Goal: Register for event/course

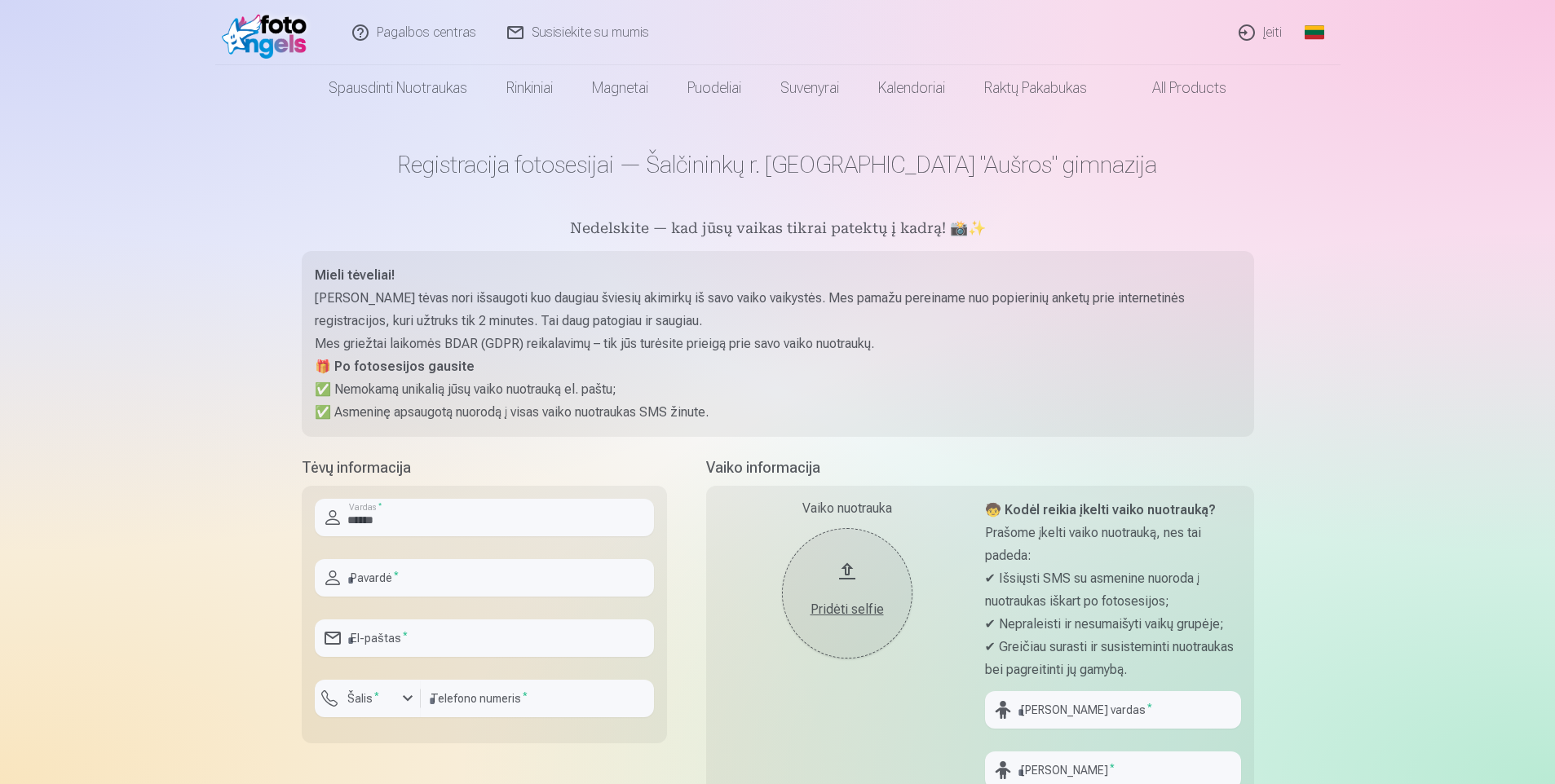
type input "******"
click at [374, 567] on input "text" at bounding box center [484, 578] width 339 height 37
type input "******"
click at [379, 650] on input "email" at bounding box center [484, 638] width 339 height 37
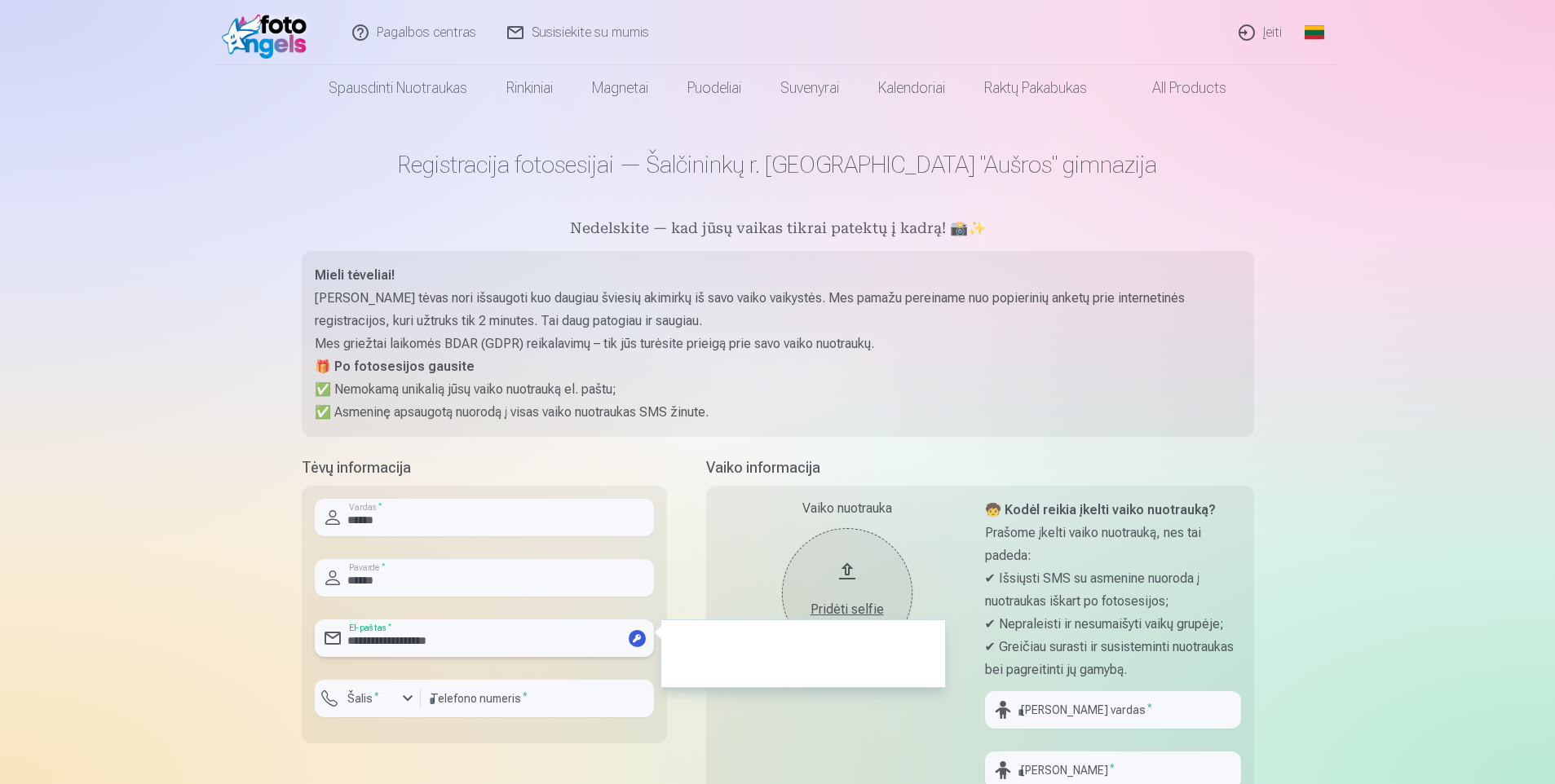
type input "**********"
click at [413, 696] on div "button" at bounding box center [408, 699] width 20 height 20
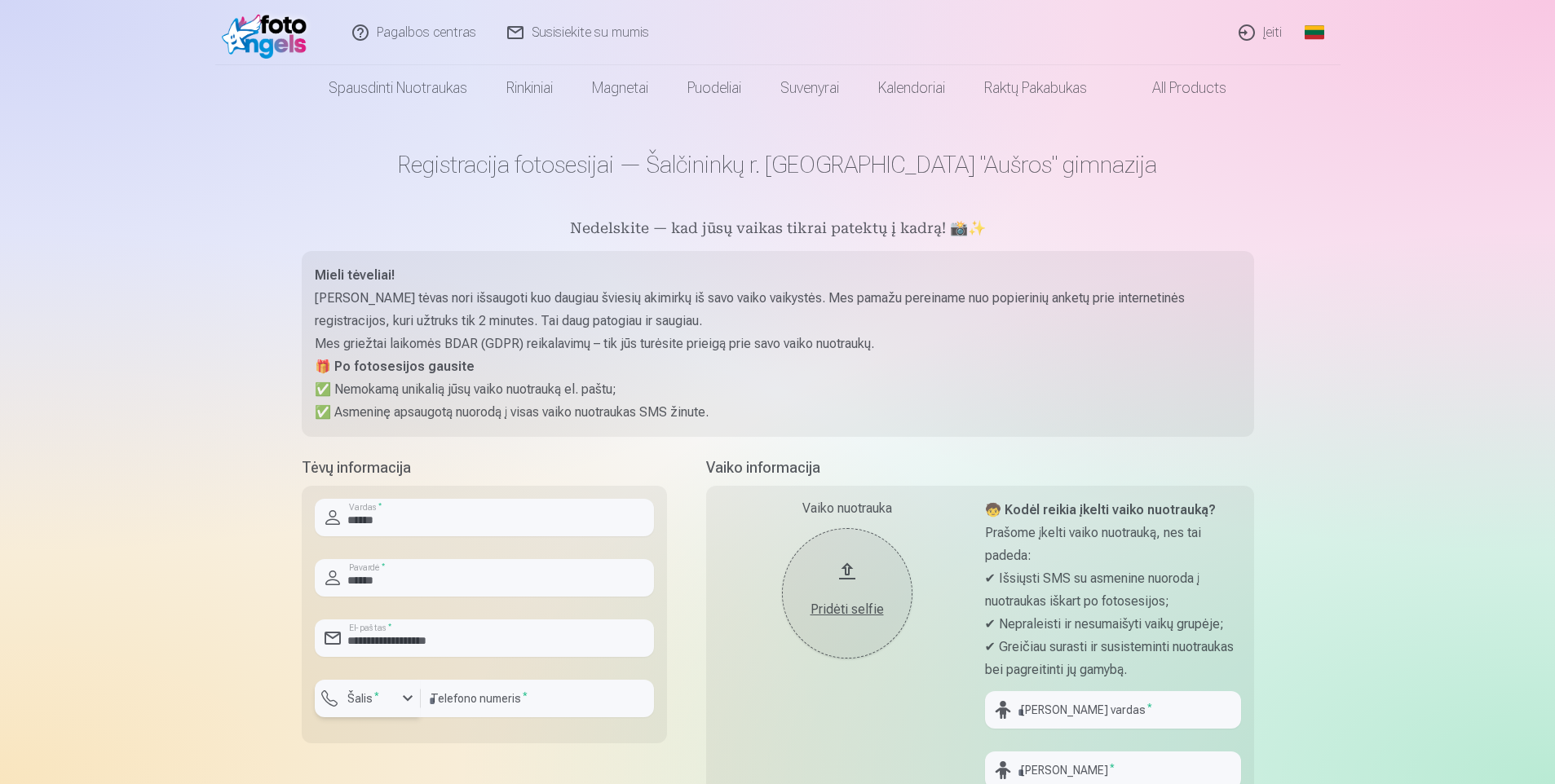
click at [404, 700] on div "button" at bounding box center [408, 699] width 20 height 20
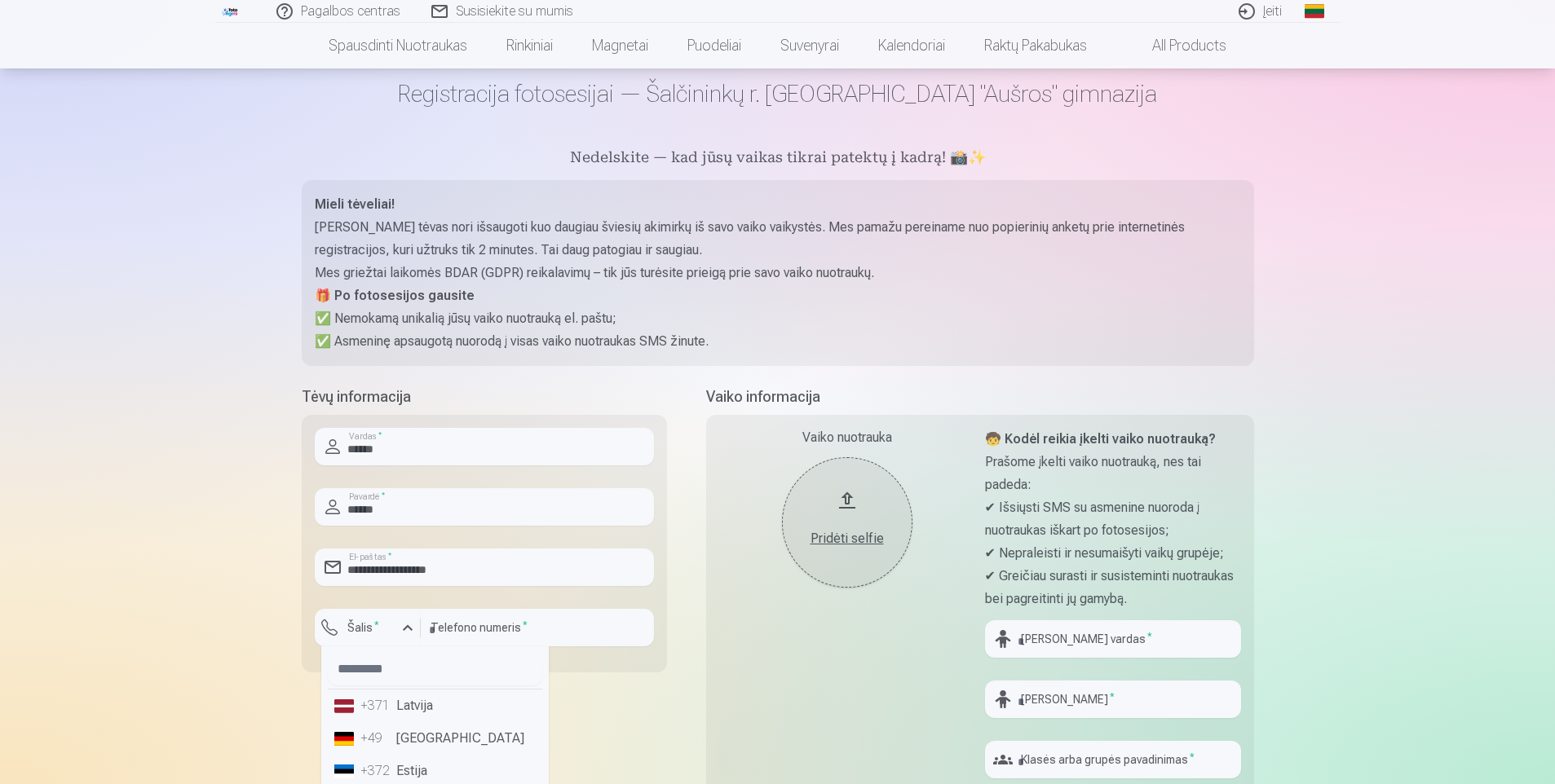
scroll to position [163, 0]
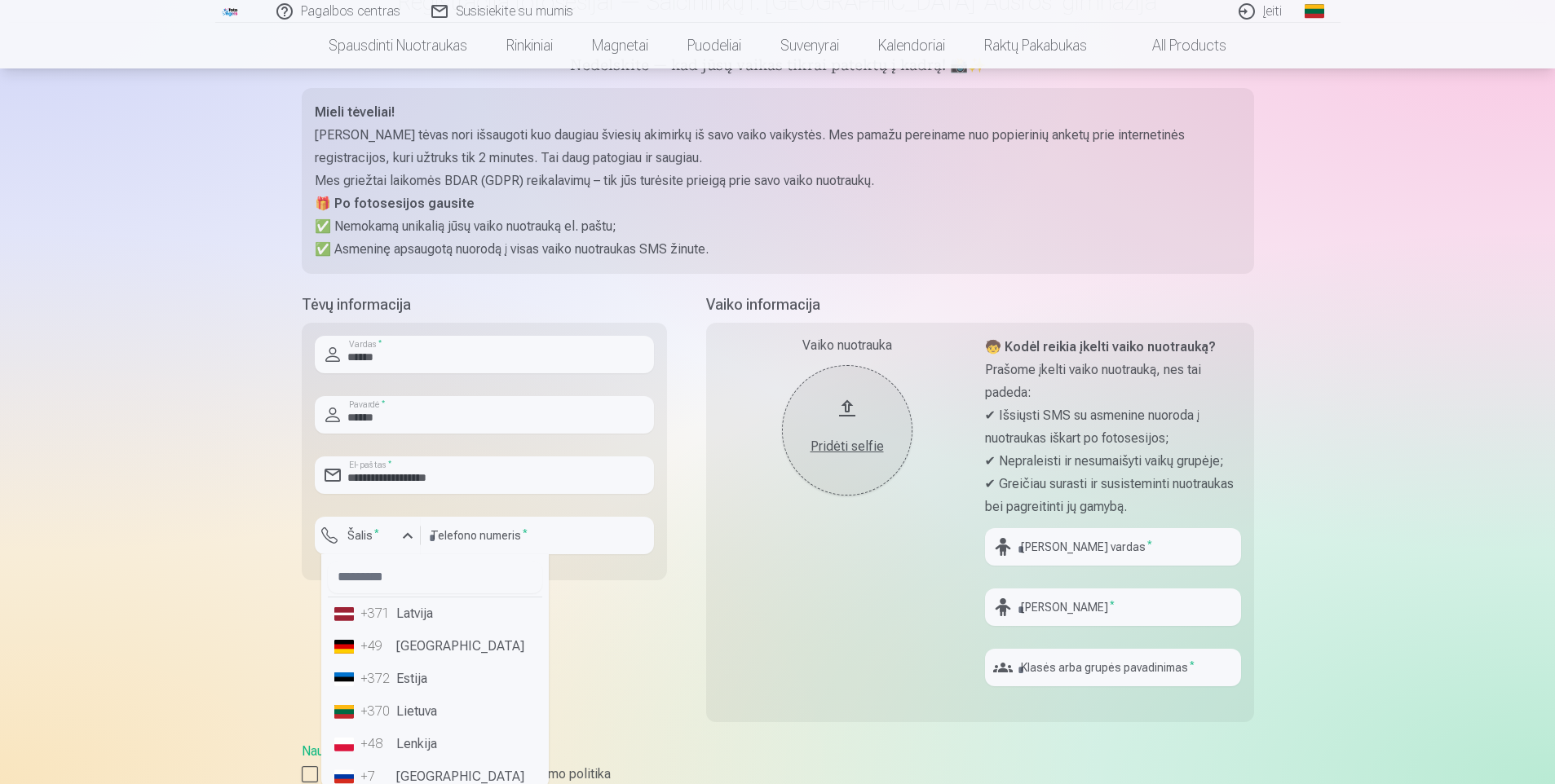
click at [436, 709] on li "+370 Lietuva" at bounding box center [434, 711] width 214 height 32
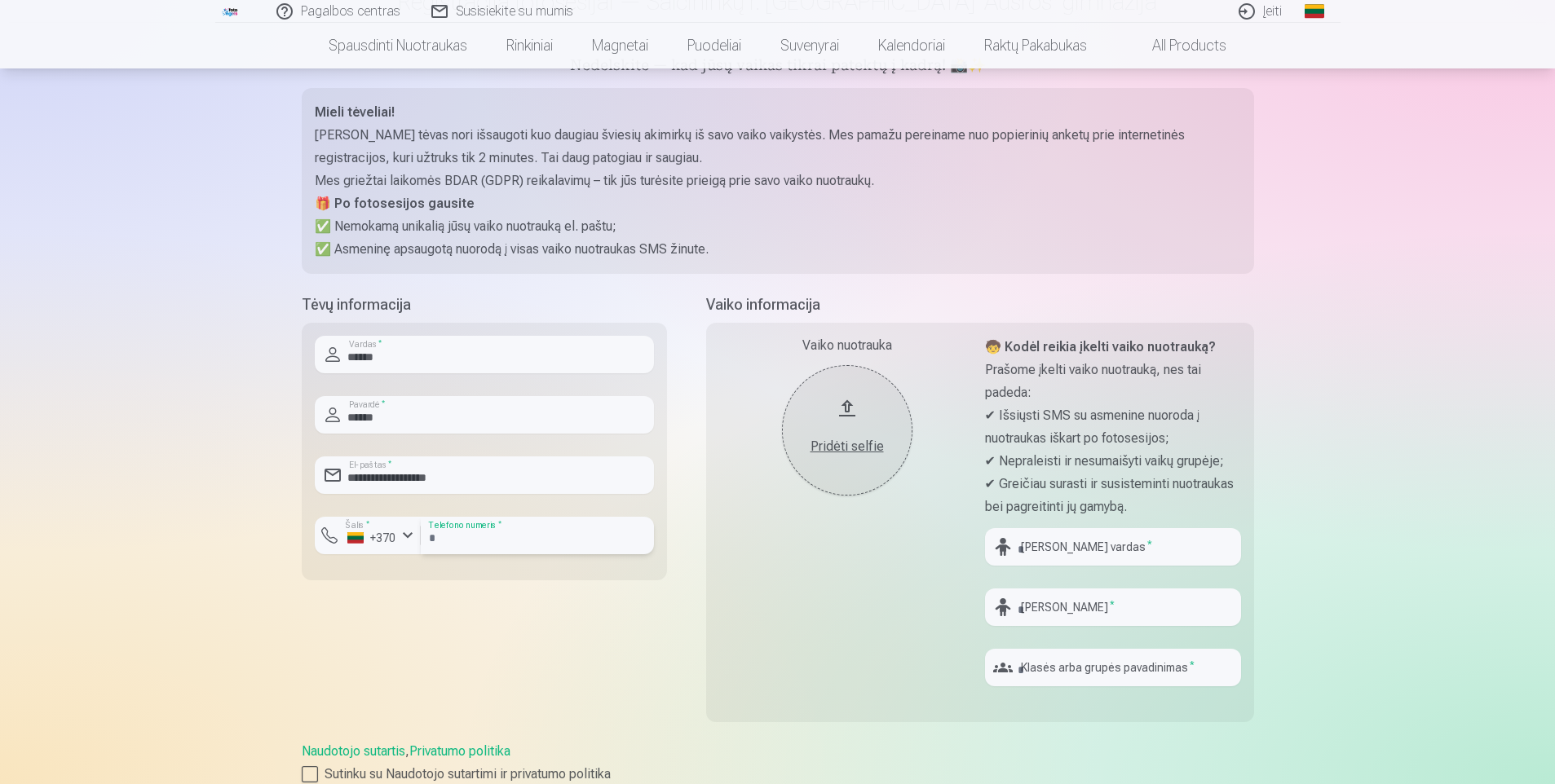
click at [483, 546] on input "number" at bounding box center [537, 535] width 233 height 37
type input "********"
click at [1023, 552] on input "text" at bounding box center [1113, 547] width 256 height 37
type input "******"
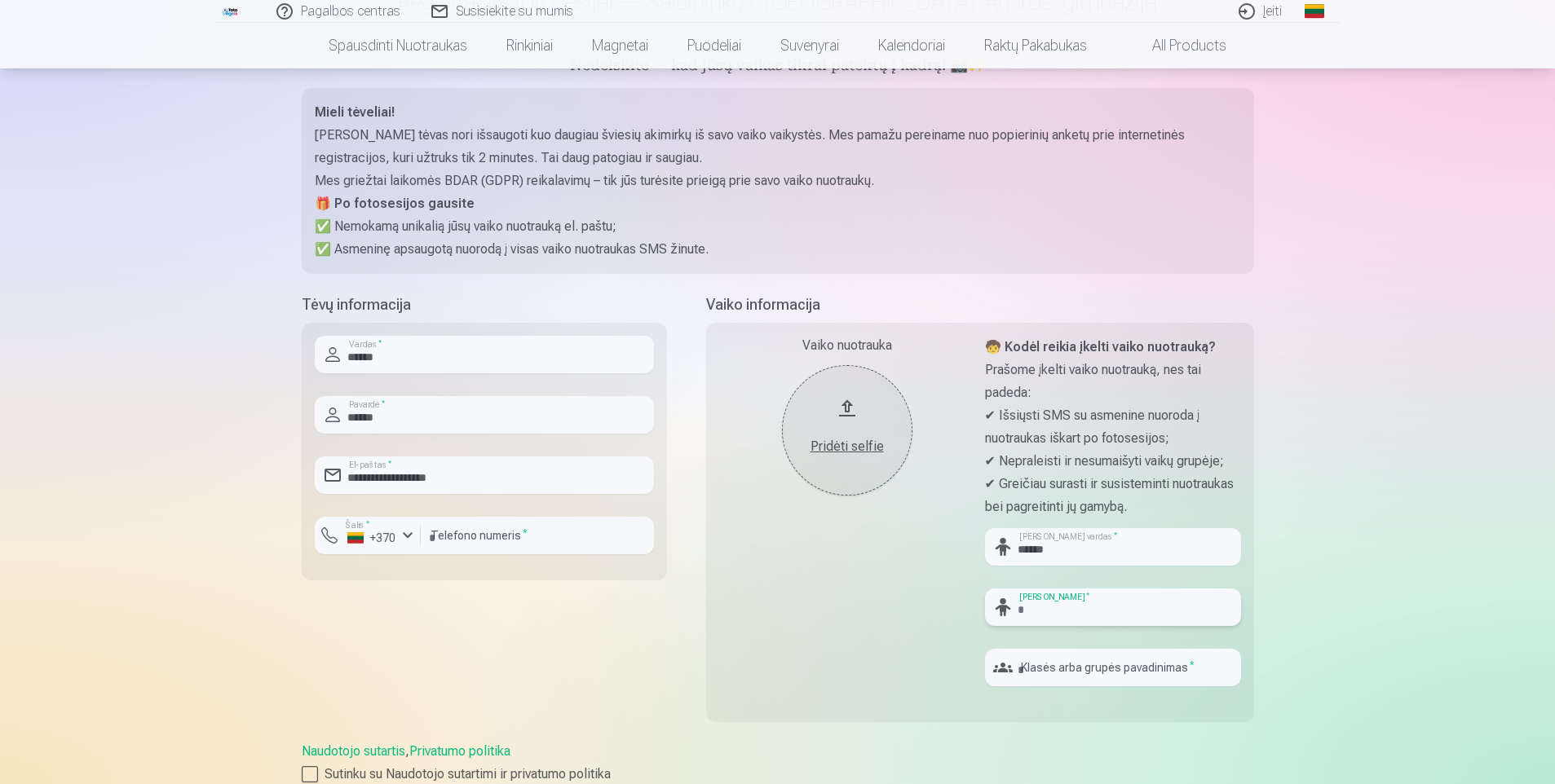
click at [1040, 614] on input "text" at bounding box center [1113, 607] width 256 height 37
type input "******"
click at [1050, 669] on input "text" at bounding box center [1113, 667] width 256 height 37
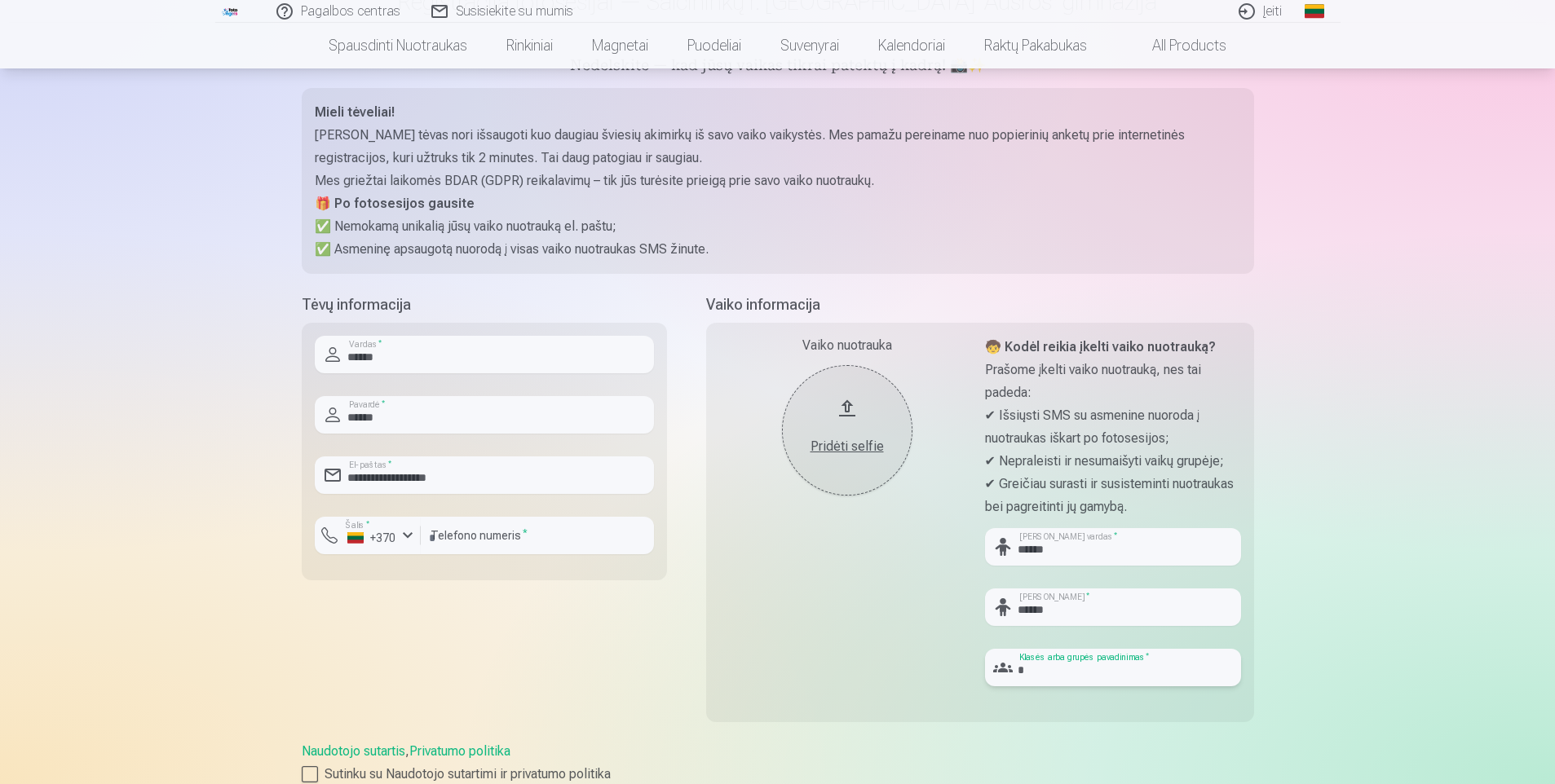
type input "*"
click at [828, 431] on div "Pridėti selfie" at bounding box center [847, 442] width 98 height 29
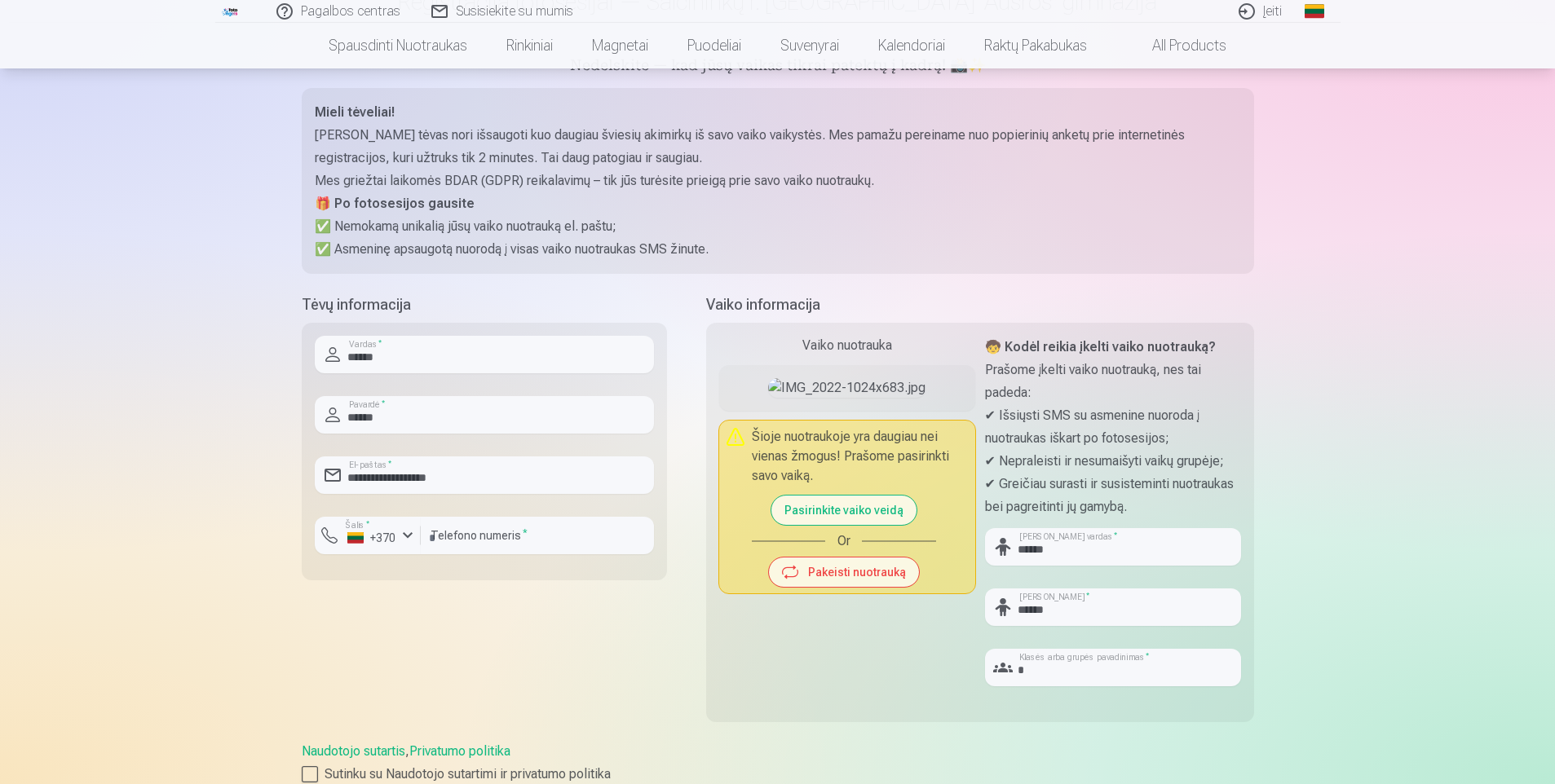
click at [858, 525] on button "Pasirinkite vaiko veidą" at bounding box center [844, 510] width 145 height 29
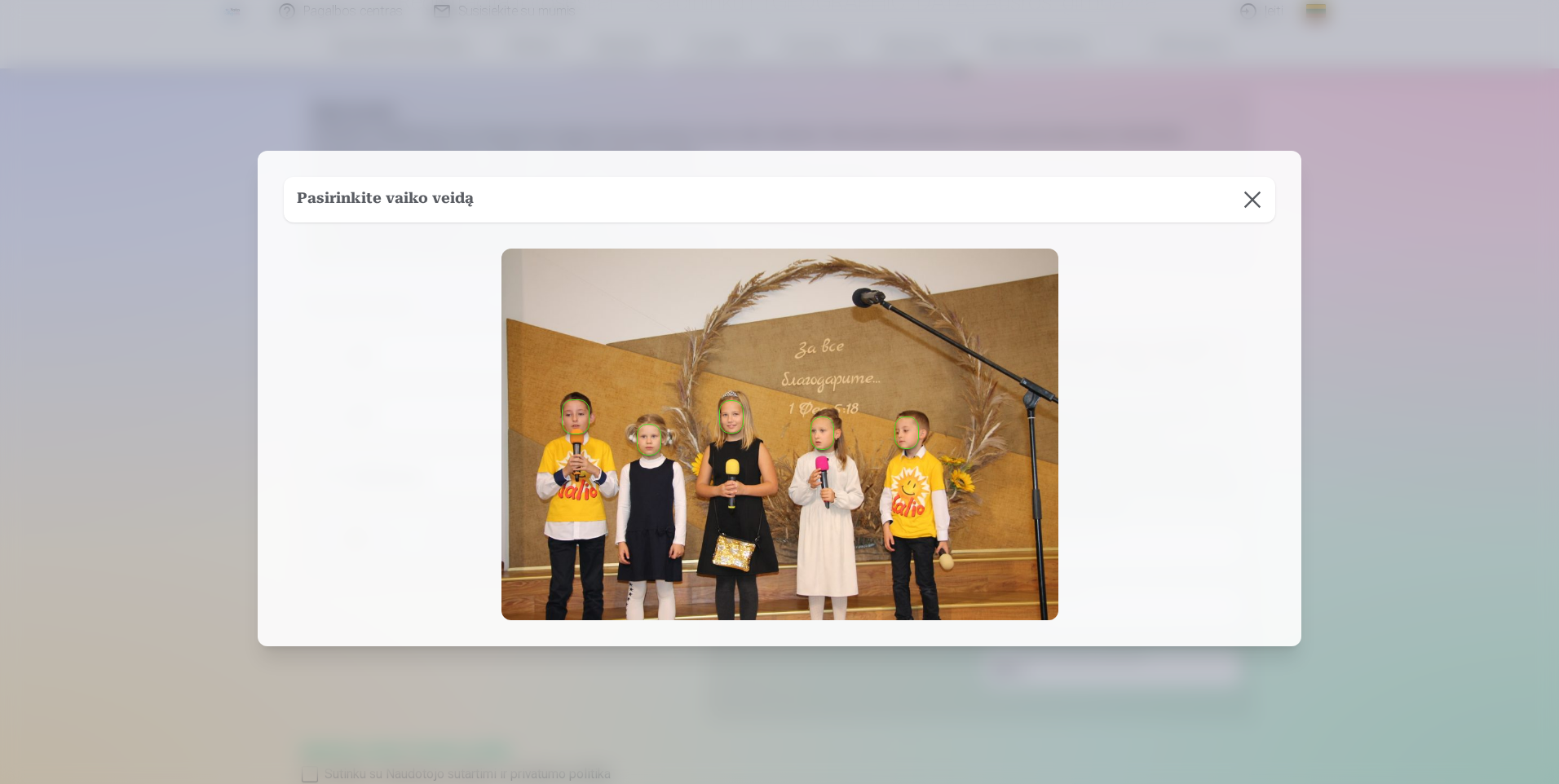
click at [905, 431] on button "button" at bounding box center [906, 433] width 23 height 31
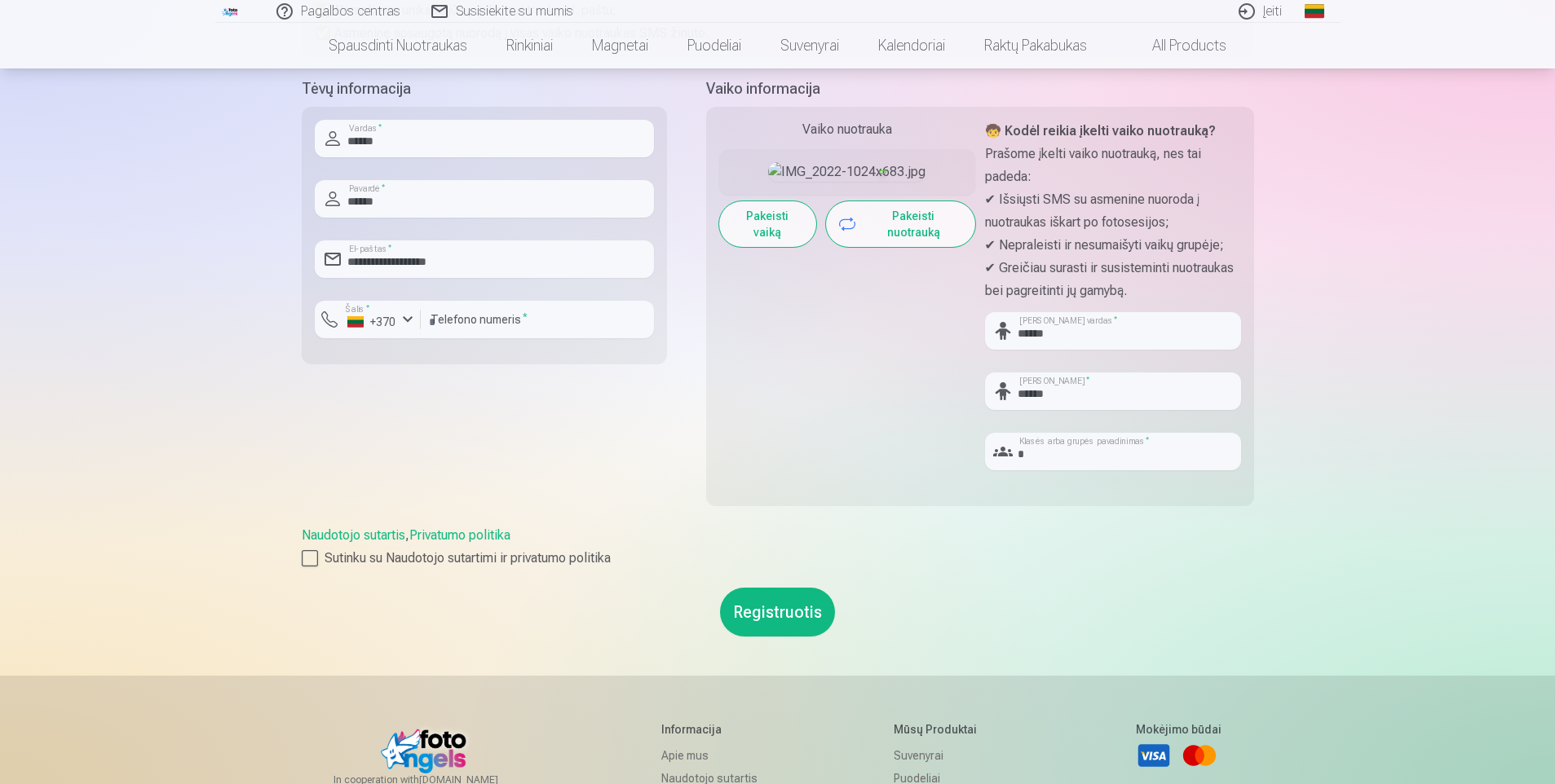
scroll to position [408, 0]
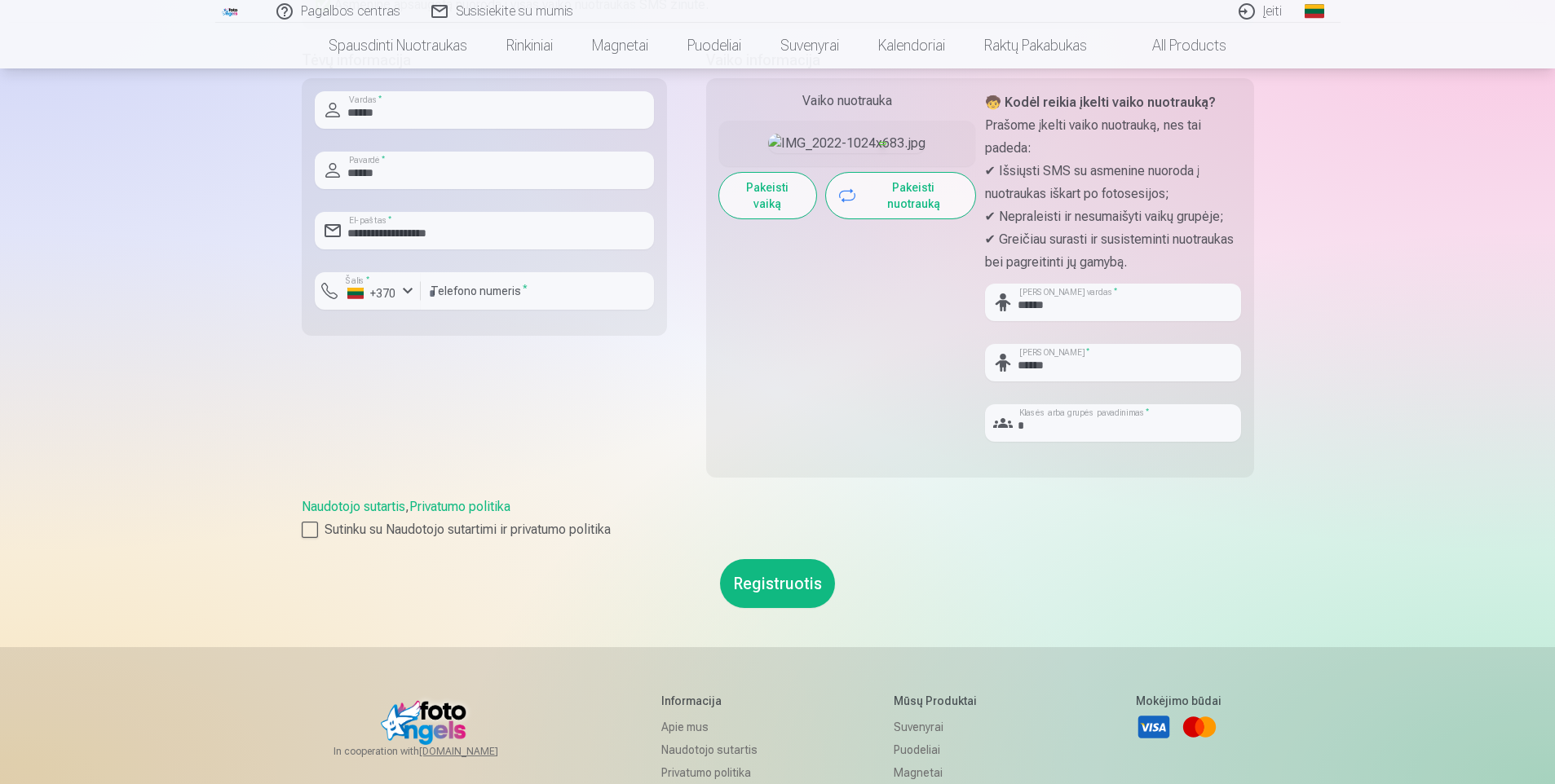
click at [777, 581] on button "Registruotis" at bounding box center [777, 584] width 115 height 49
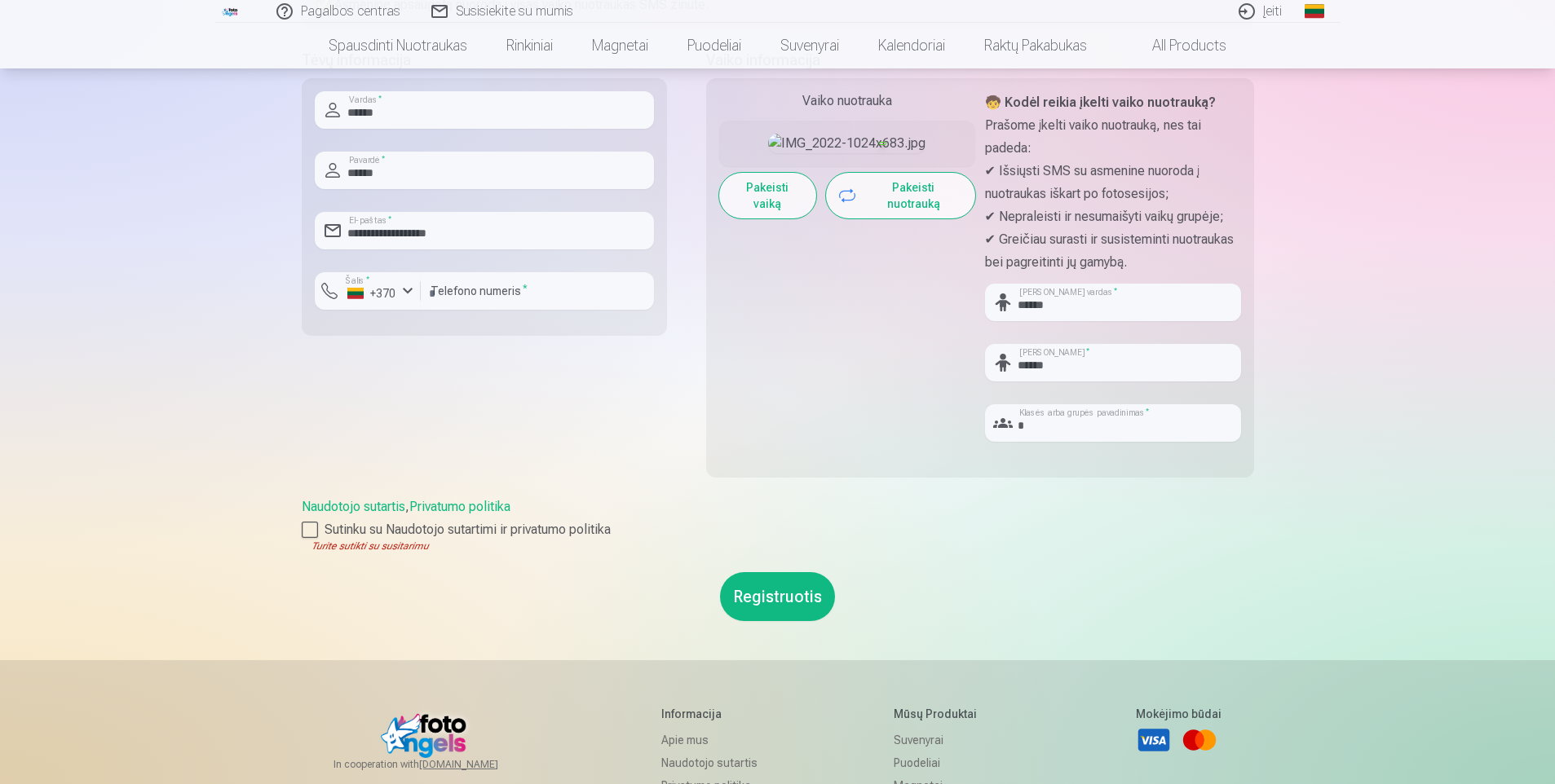
click at [796, 604] on button "Registruotis" at bounding box center [777, 596] width 115 height 49
click at [794, 598] on button "Registruotis" at bounding box center [777, 596] width 115 height 49
click at [781, 594] on button "Registruotis" at bounding box center [777, 596] width 115 height 49
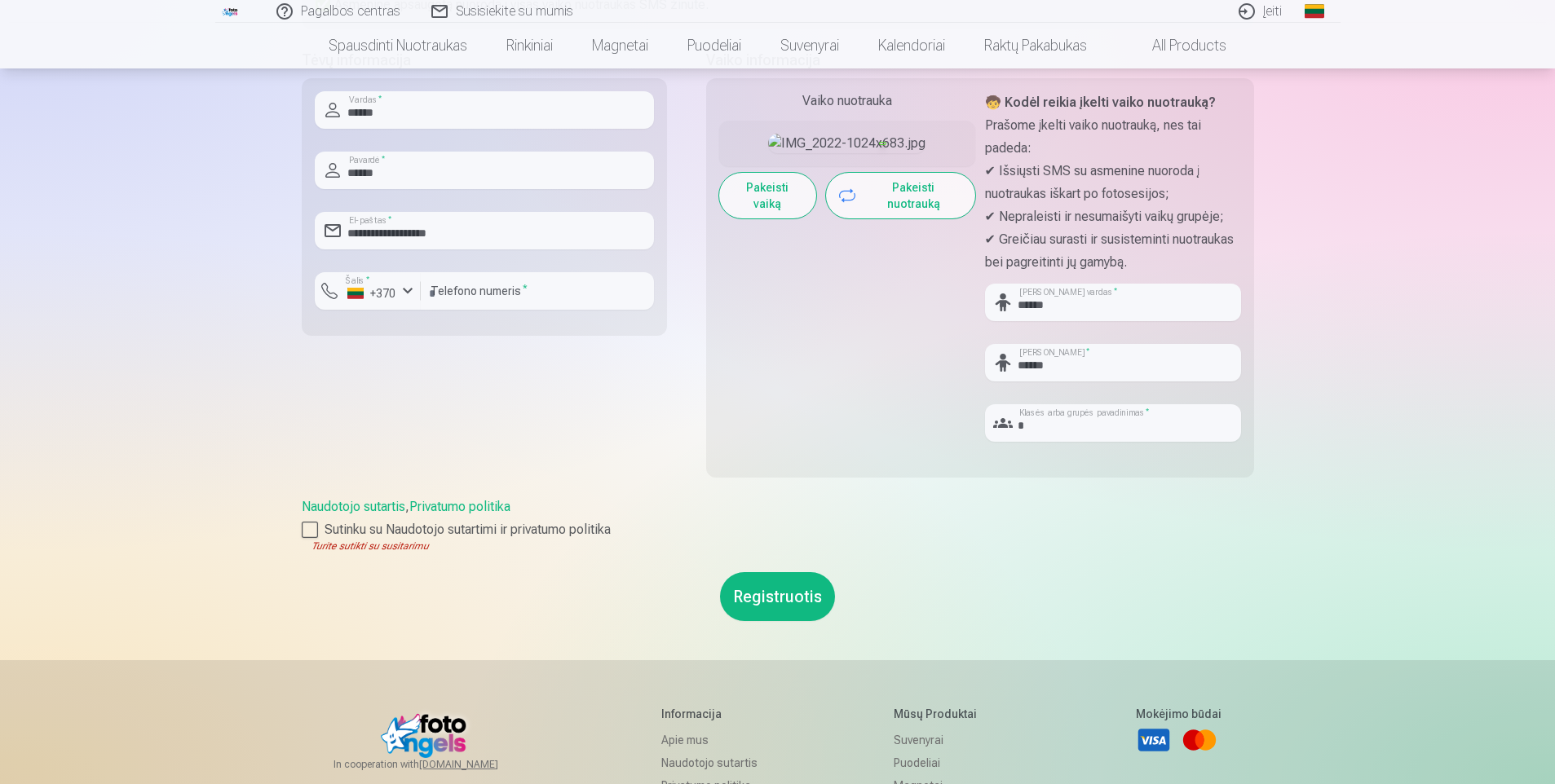
click at [781, 594] on button "Registruotis" at bounding box center [777, 596] width 115 height 49
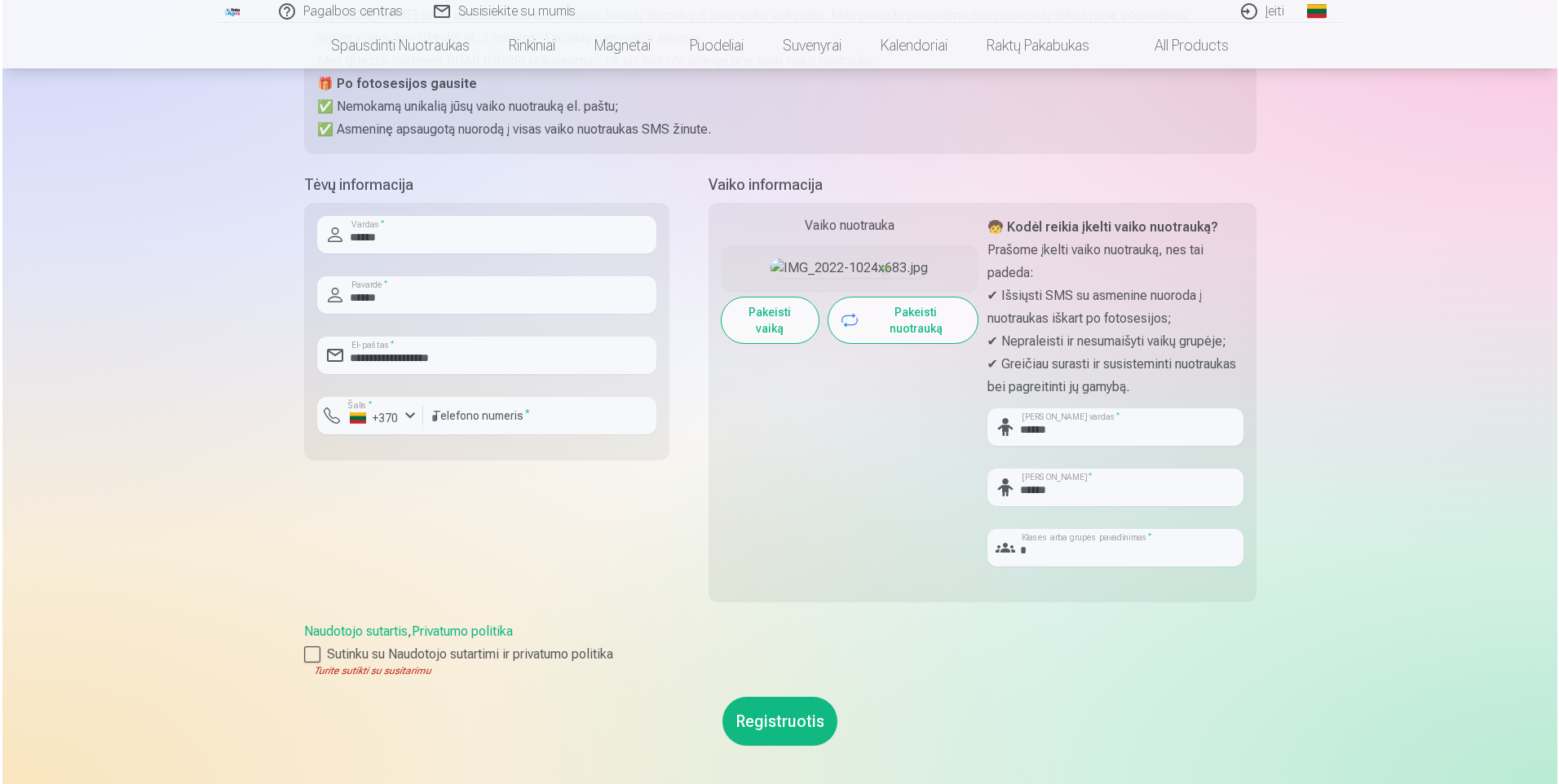
scroll to position [326, 0]
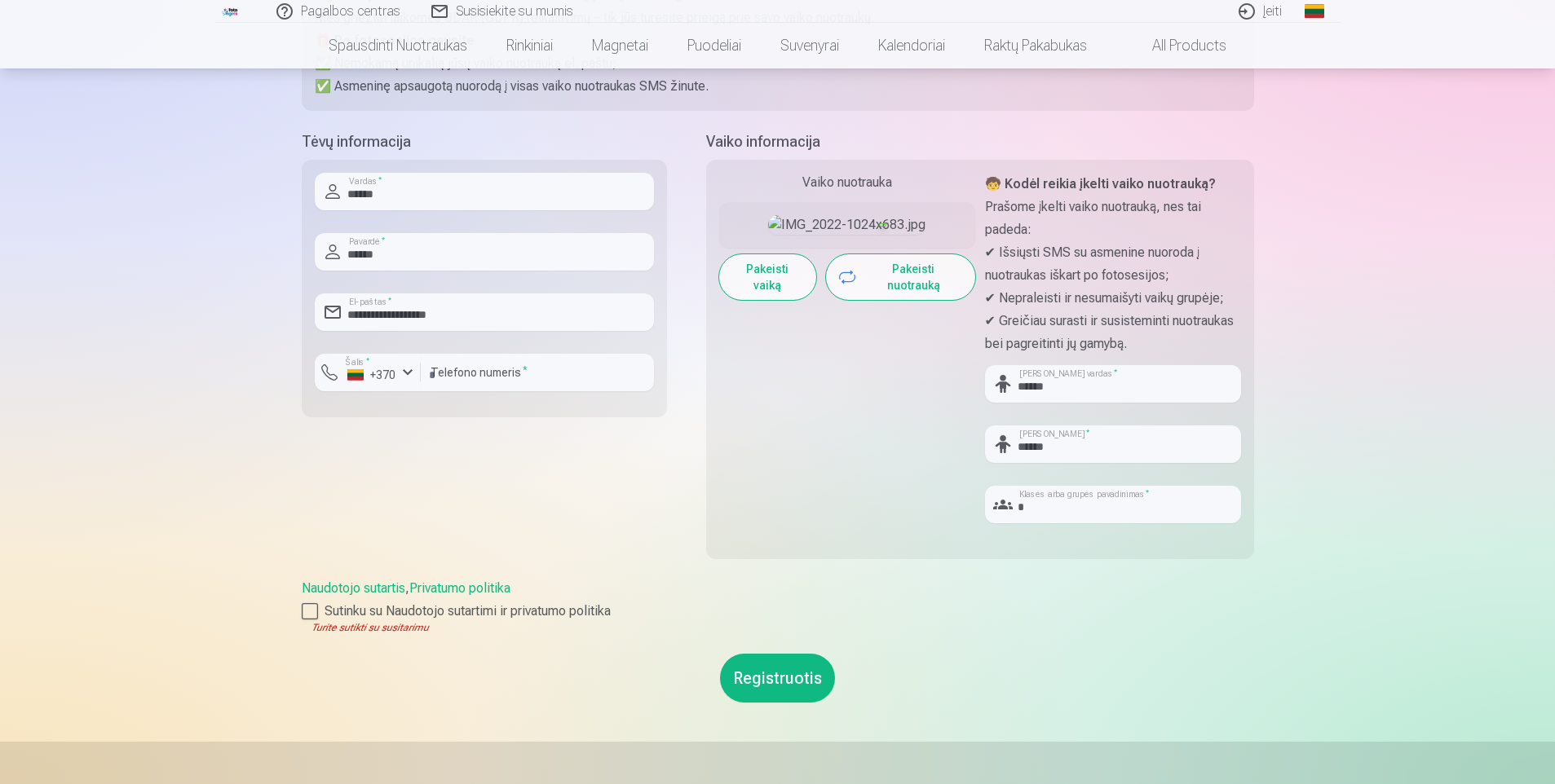
click at [765, 685] on button "Registruotis" at bounding box center [777, 678] width 115 height 49
click at [774, 676] on button "Registruotis" at bounding box center [777, 678] width 115 height 49
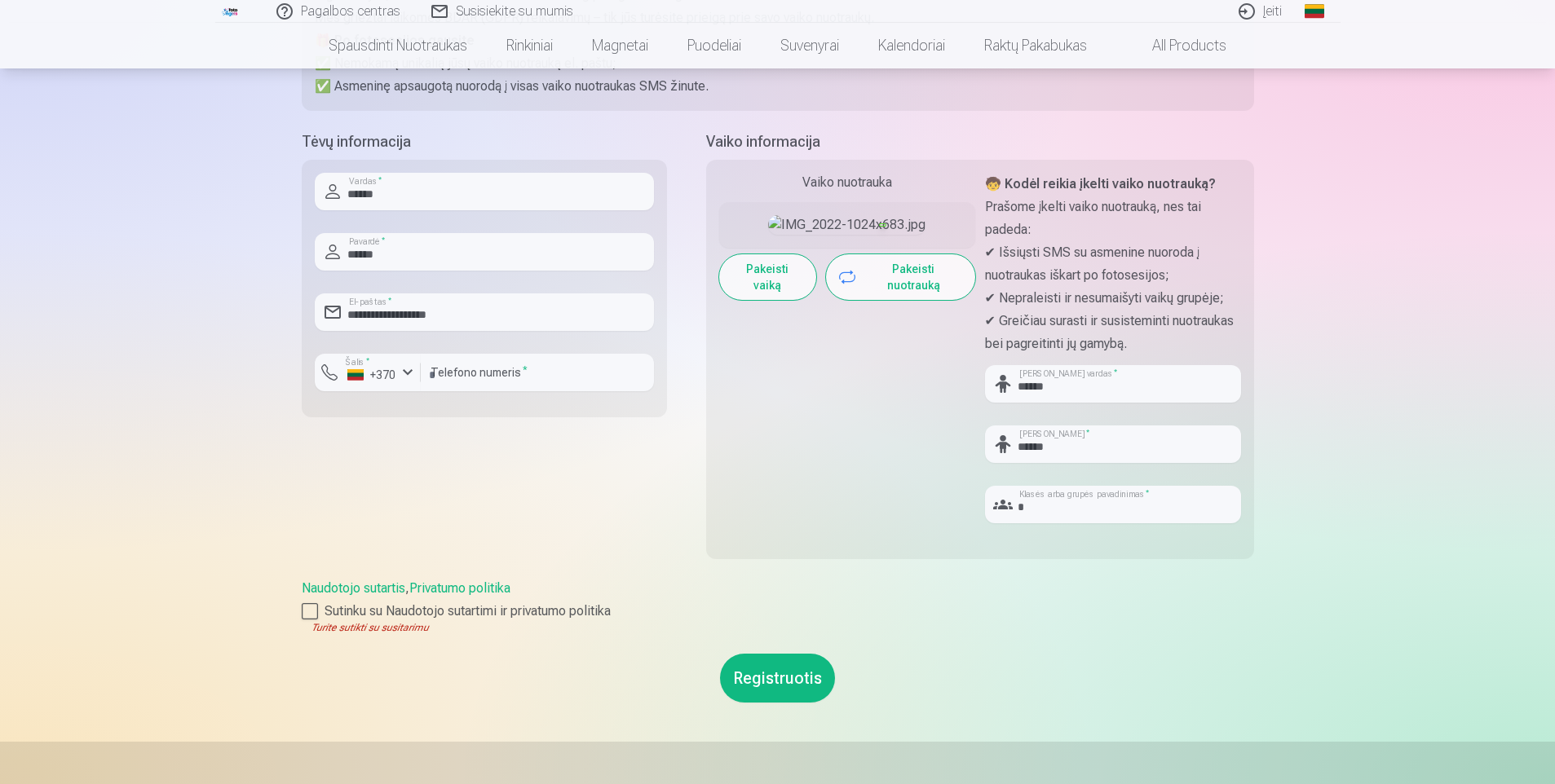
click at [774, 669] on button "Registruotis" at bounding box center [777, 678] width 115 height 49
click at [787, 678] on button "Registruotis" at bounding box center [777, 678] width 115 height 49
click at [303, 616] on div at bounding box center [310, 611] width 17 height 17
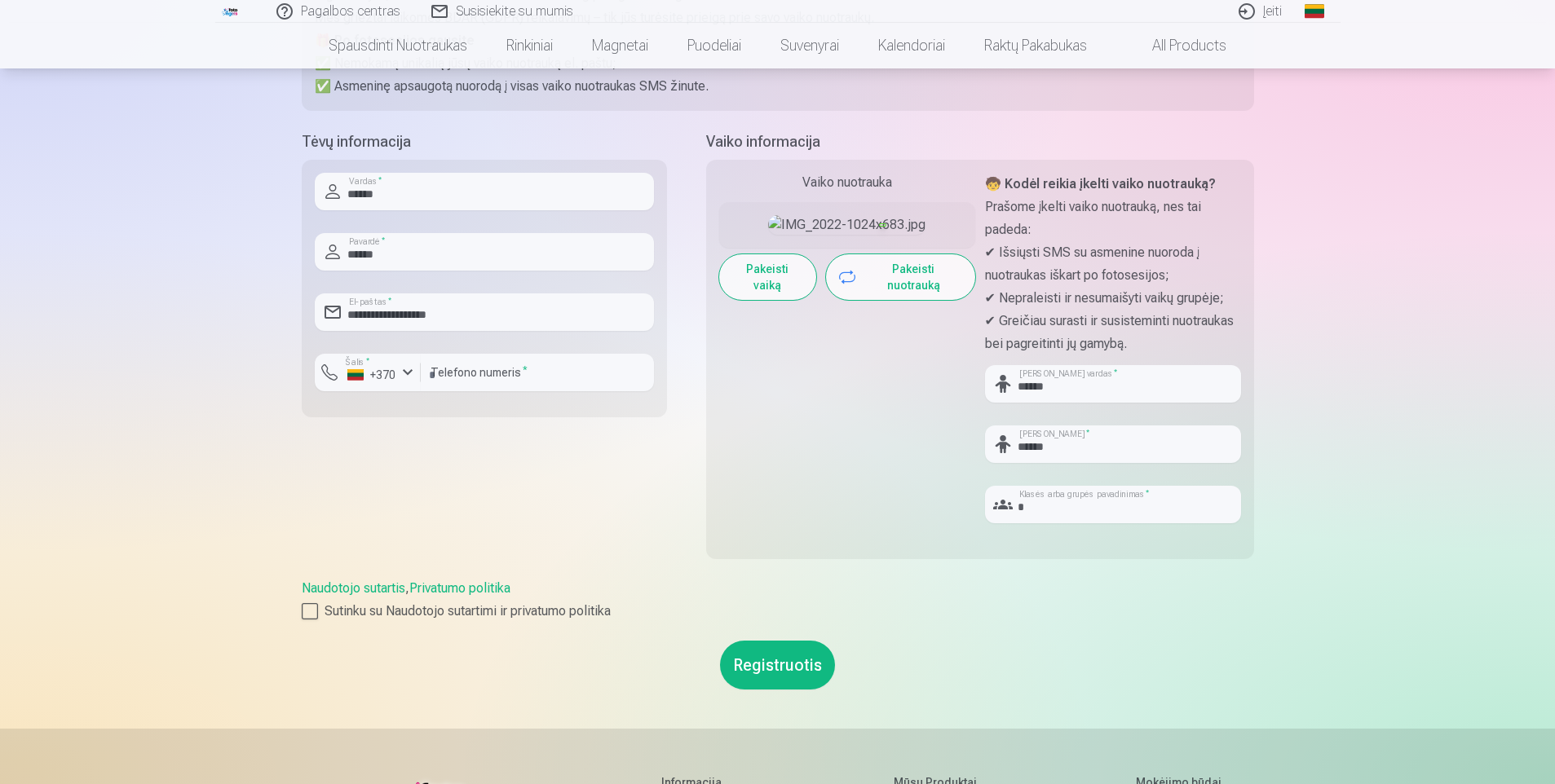
click at [778, 657] on button "Registruotis" at bounding box center [777, 665] width 115 height 49
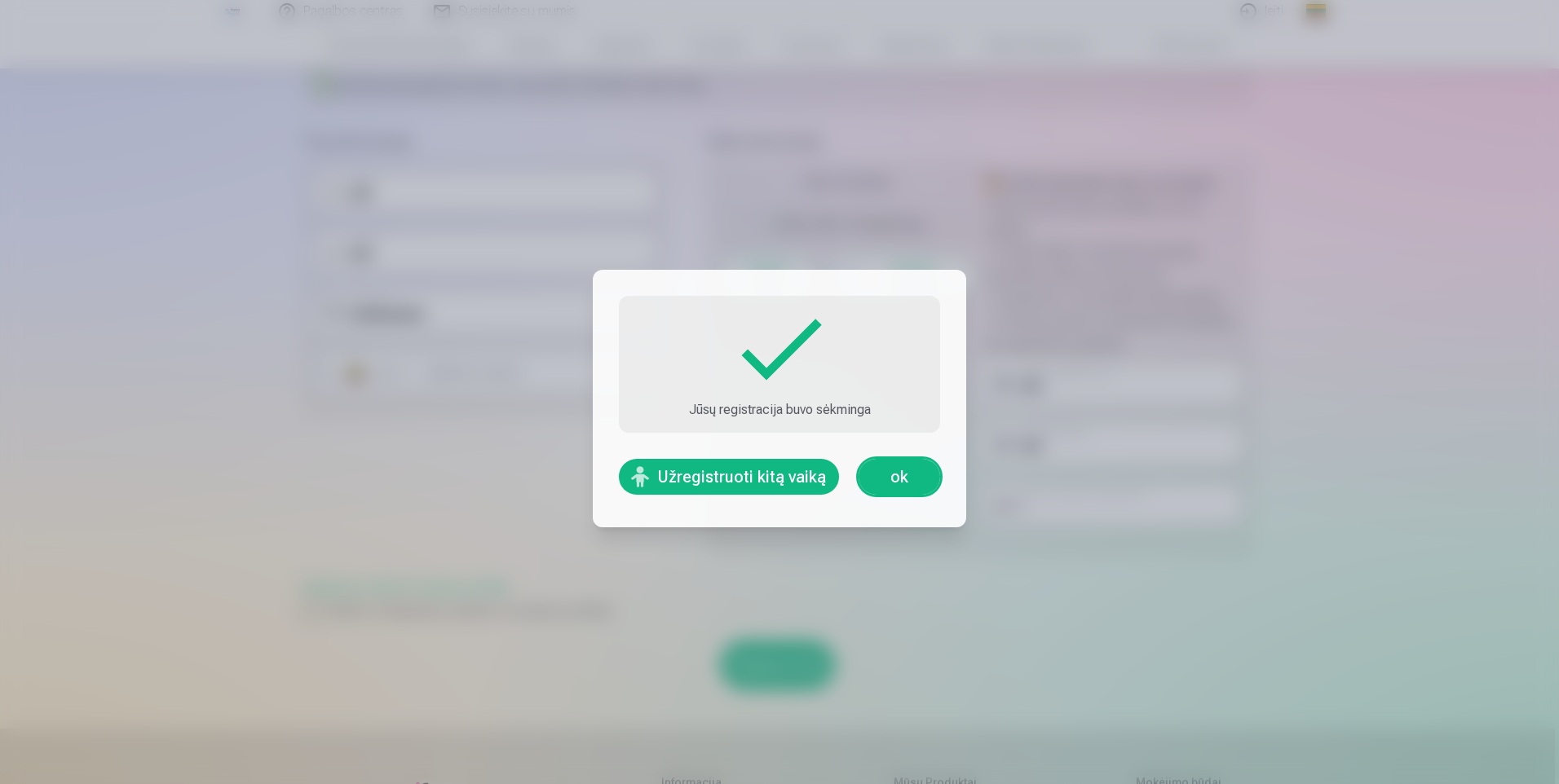
click at [786, 479] on button "Užregistruoti kitą vaiką" at bounding box center [729, 476] width 220 height 35
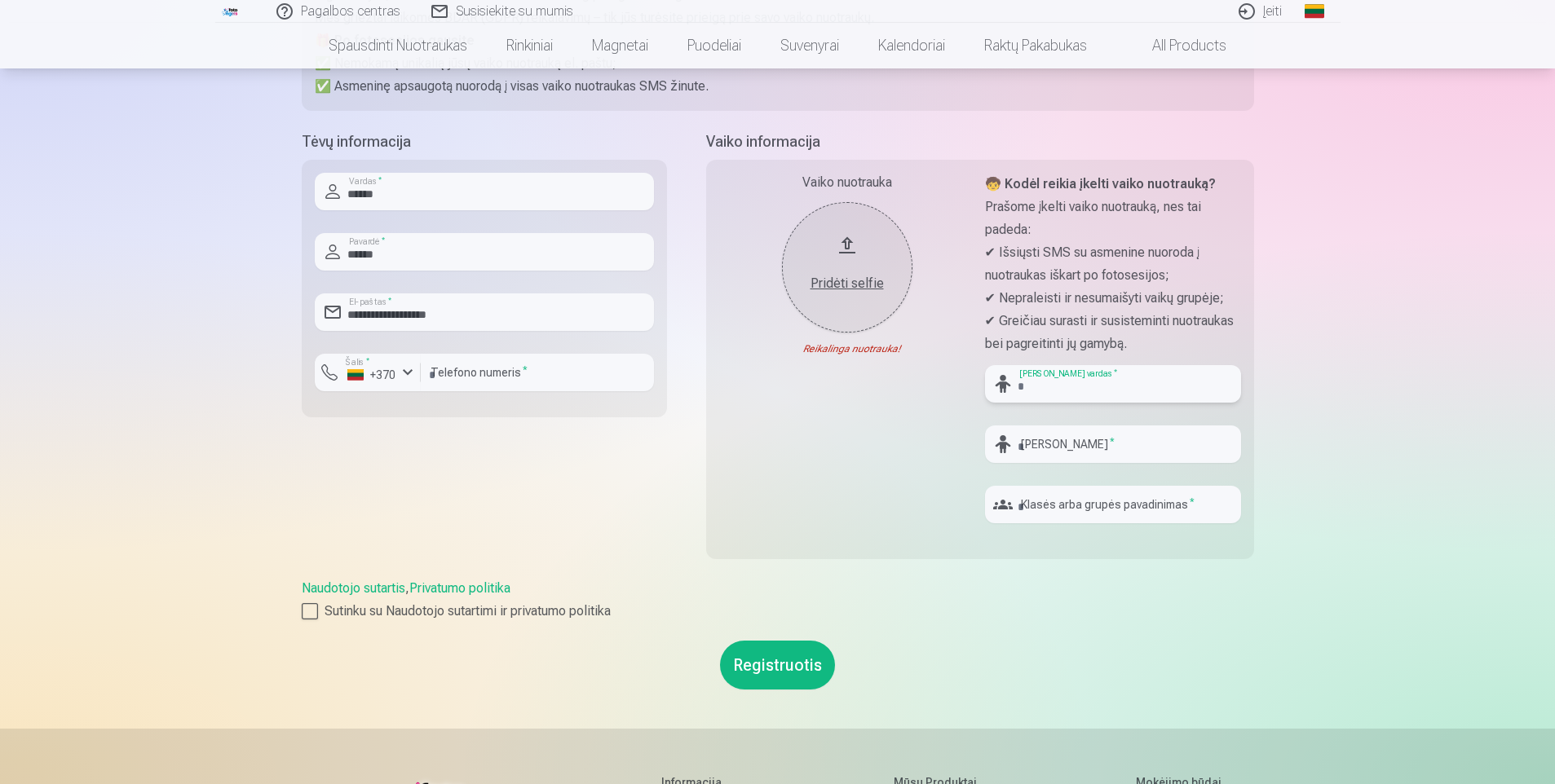
click at [1012, 394] on input "text" at bounding box center [1113, 384] width 256 height 37
type input "****"
click at [1061, 457] on input "text" at bounding box center [1113, 444] width 256 height 37
type input "******"
drag, startPoint x: 1021, startPoint y: 494, endPoint x: 1038, endPoint y: 516, distance: 27.8
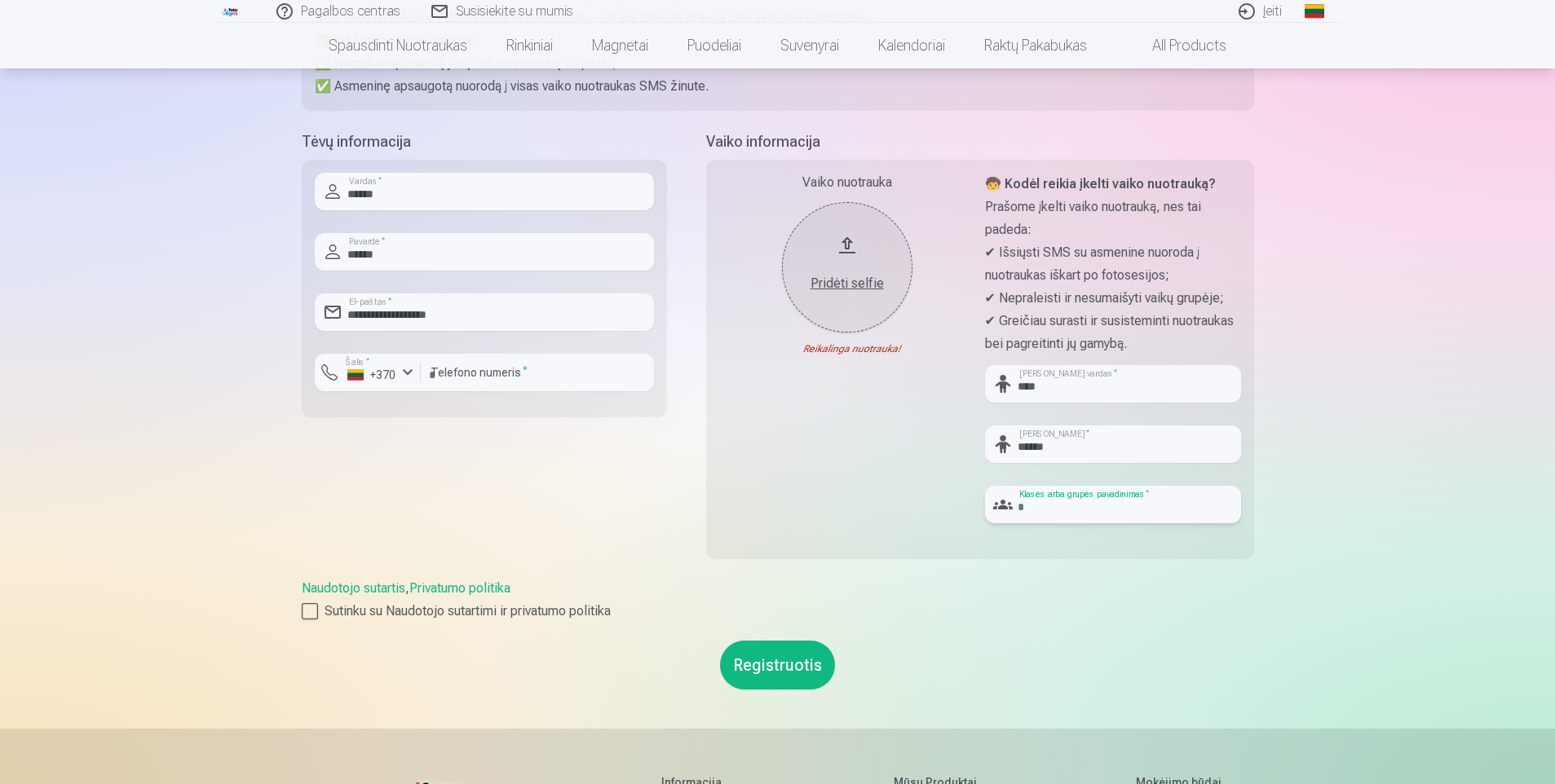
click at [1021, 495] on input "text" at bounding box center [1113, 504] width 256 height 37
type input "*"
click at [849, 278] on div "Pridėti selfie" at bounding box center [847, 284] width 98 height 20
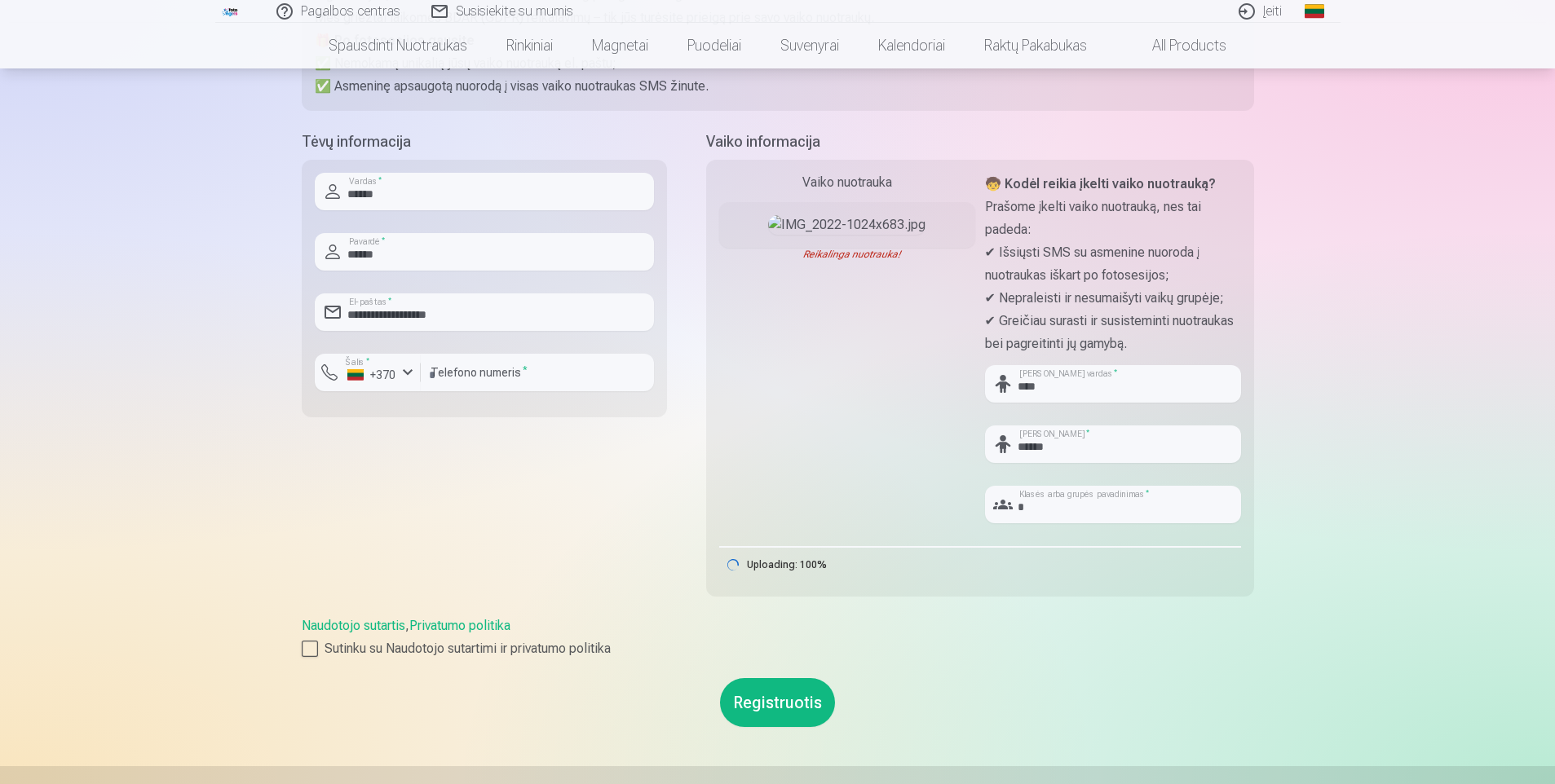
click at [799, 235] on img at bounding box center [846, 225] width 157 height 20
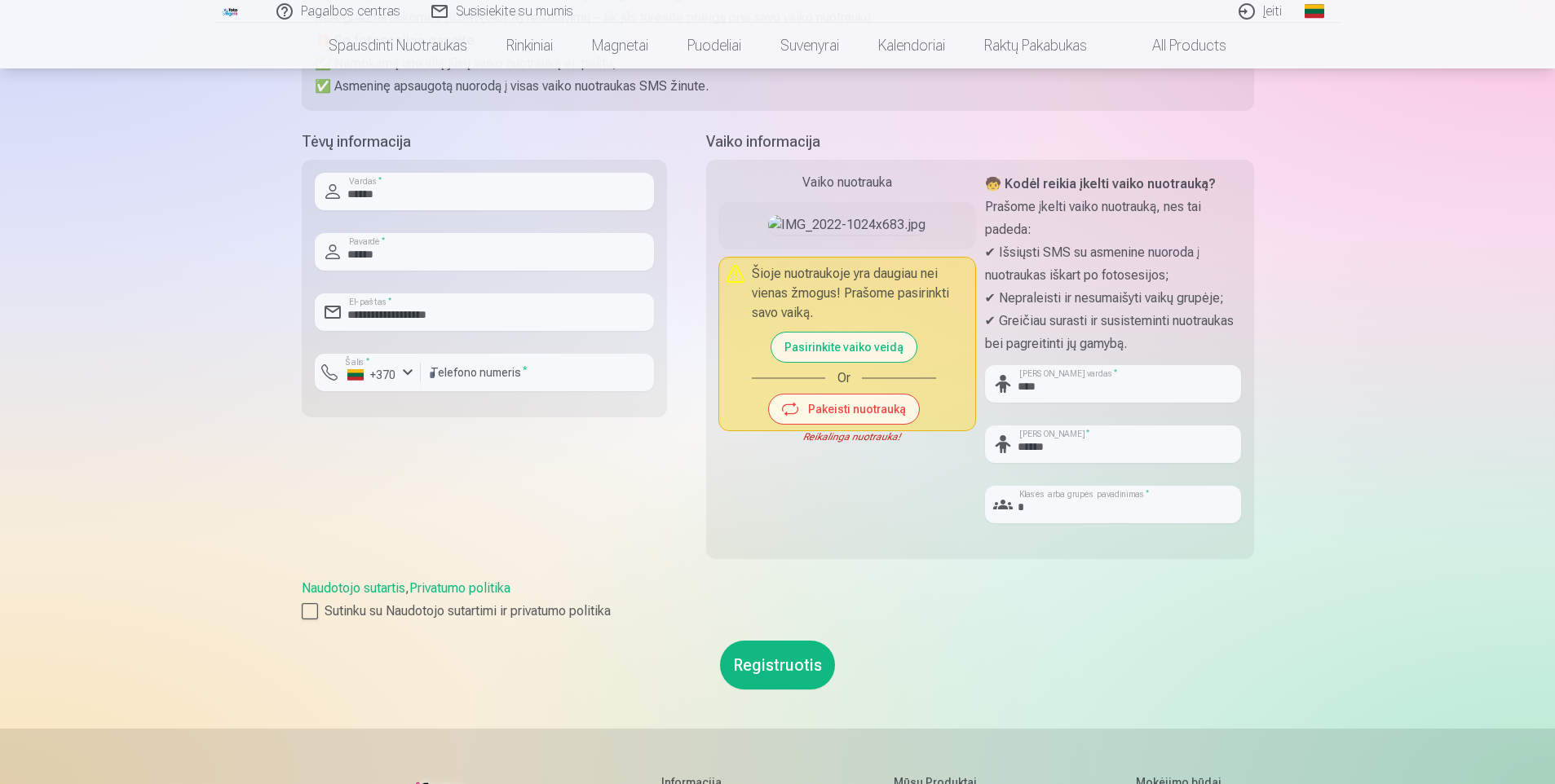
click at [830, 362] on button "Pasirinkite vaiko veidą" at bounding box center [844, 347] width 145 height 29
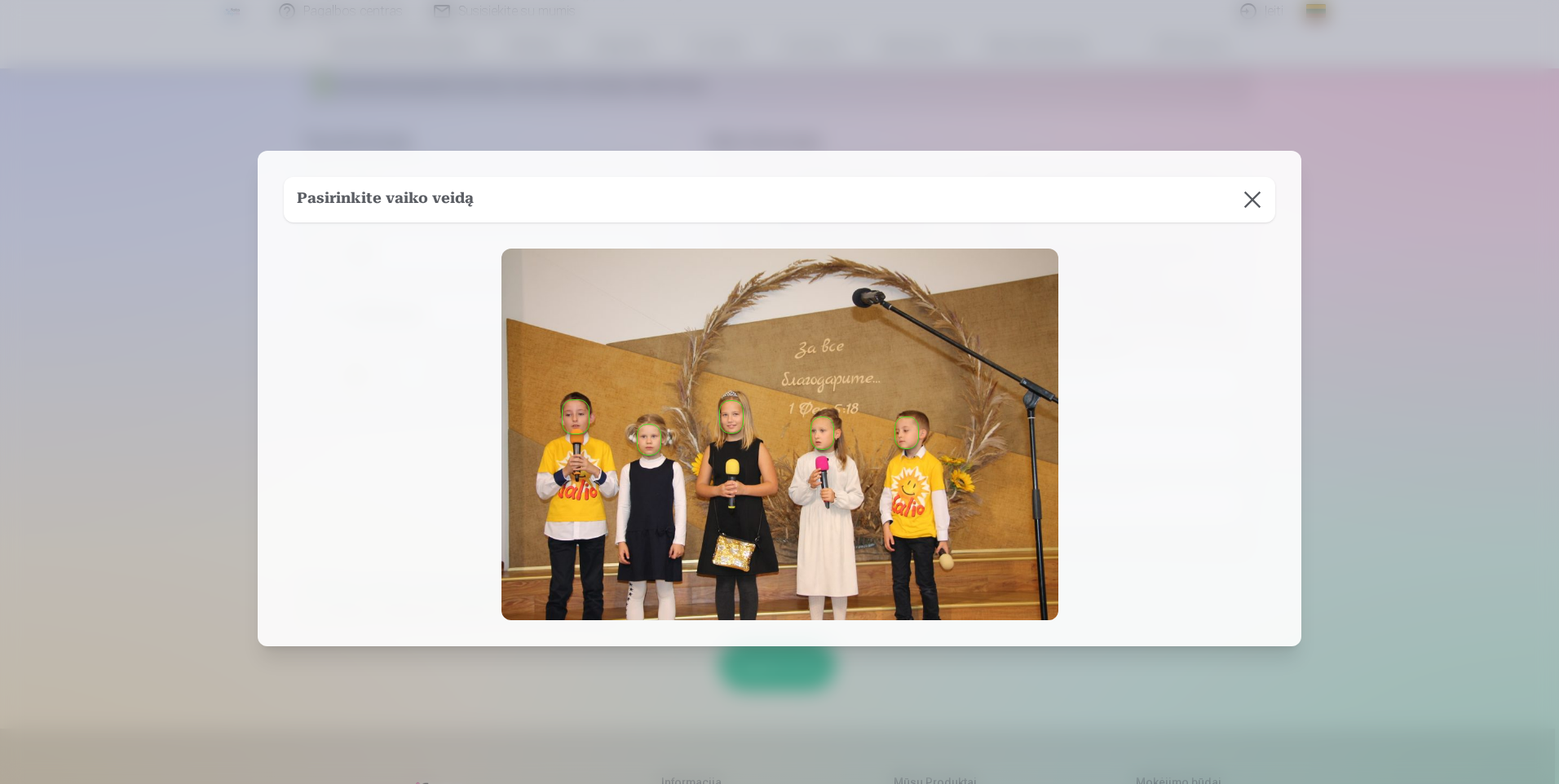
click at [574, 419] on button "button" at bounding box center [575, 417] width 27 height 33
click at [574, 419] on div "**********" at bounding box center [485, 355] width 366 height 448
click at [574, 419] on div "**********" at bounding box center [482, 355] width 366 height 448
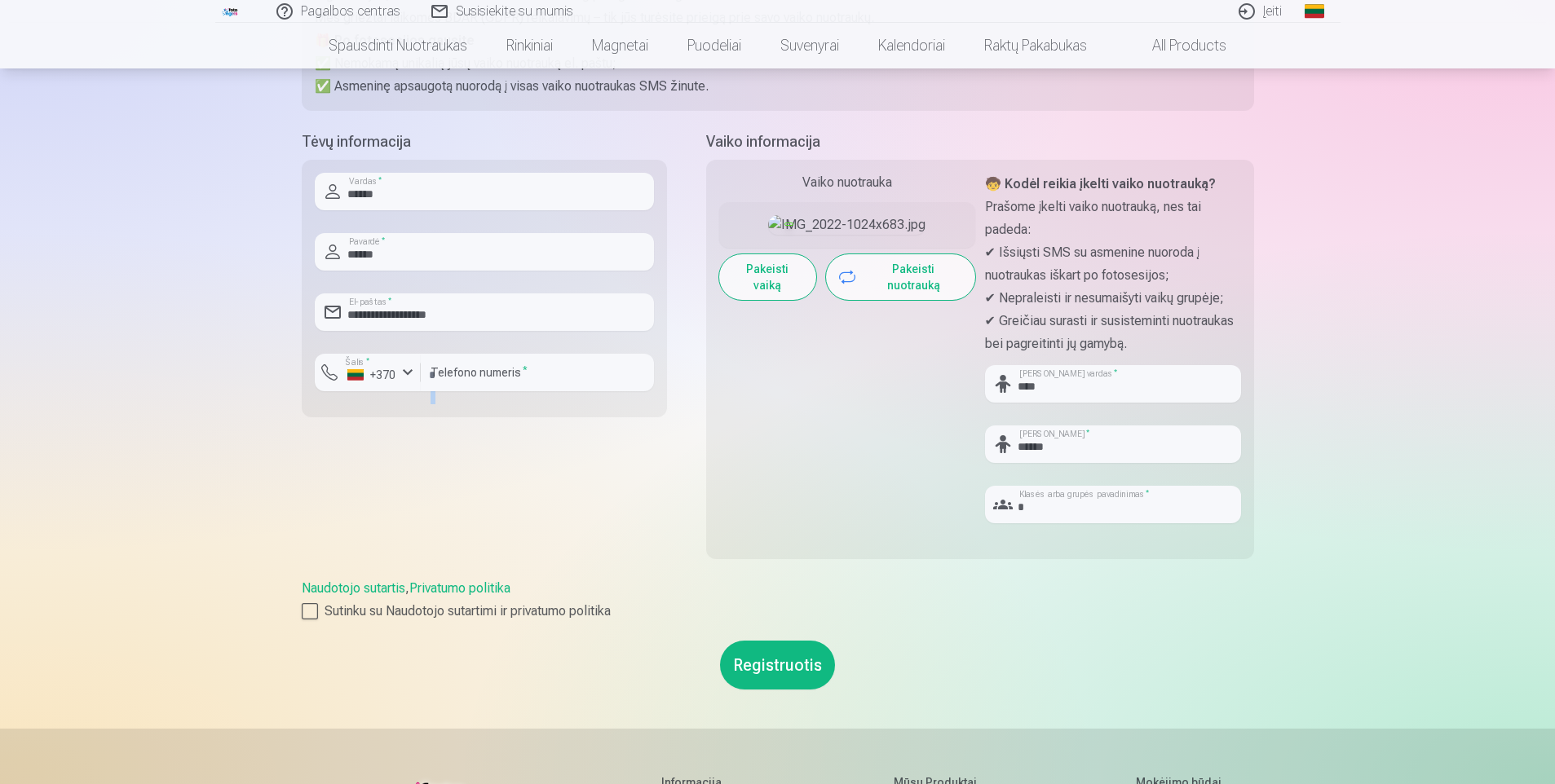
click at [768, 657] on button "Registruotis" at bounding box center [777, 665] width 115 height 49
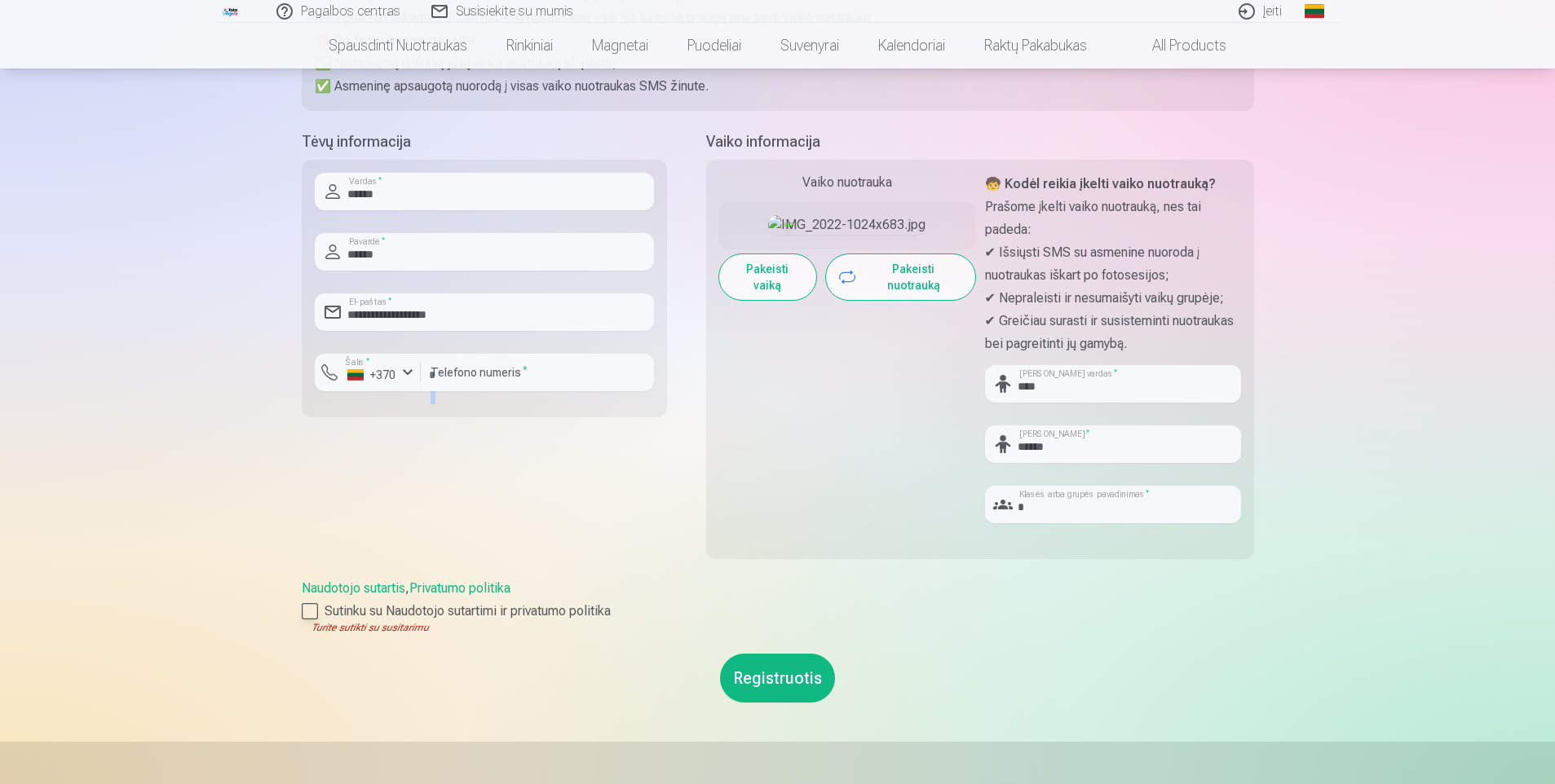
click at [312, 607] on div at bounding box center [310, 611] width 17 height 17
click at [311, 609] on div at bounding box center [310, 611] width 17 height 17
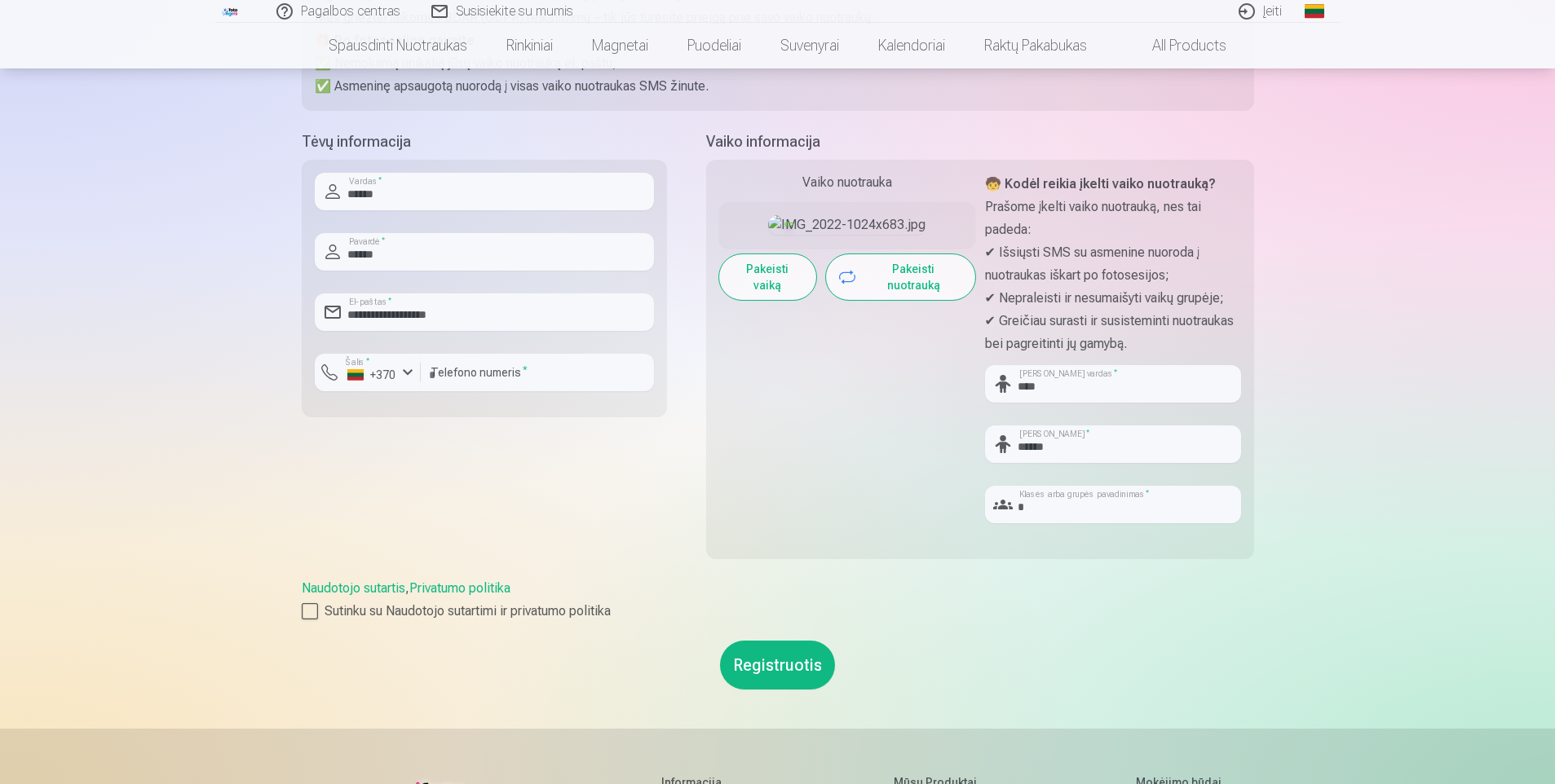
click at [774, 669] on button "Registruotis" at bounding box center [777, 665] width 115 height 49
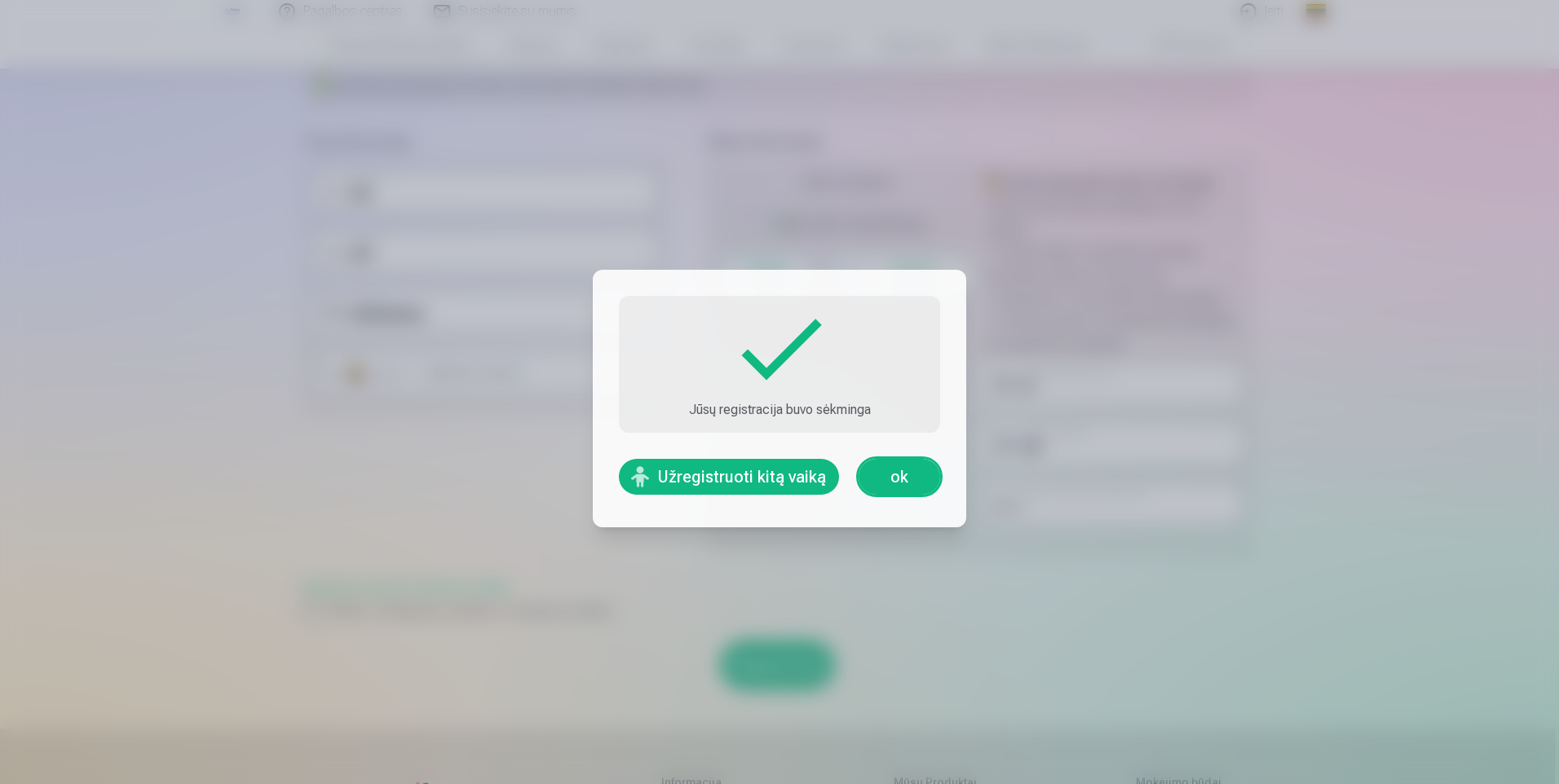
click at [722, 480] on button "Užregistruoti kitą vaiką" at bounding box center [729, 476] width 220 height 35
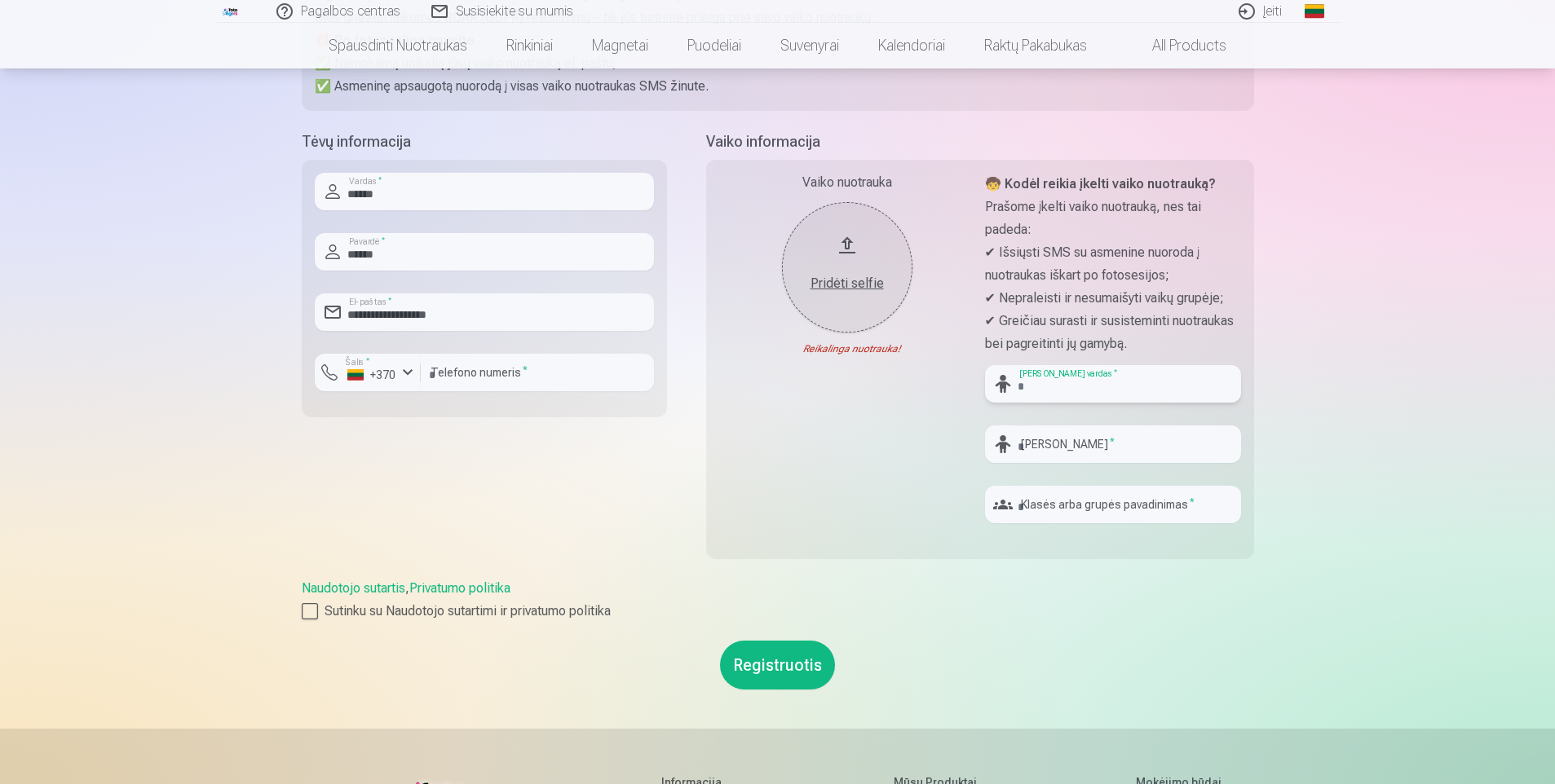
click at [1056, 380] on input "text" at bounding box center [1113, 384] width 256 height 37
type input "******"
click at [1018, 452] on input "text" at bounding box center [1113, 444] width 256 height 37
type input "******"
click at [1027, 514] on input "text" at bounding box center [1113, 504] width 256 height 37
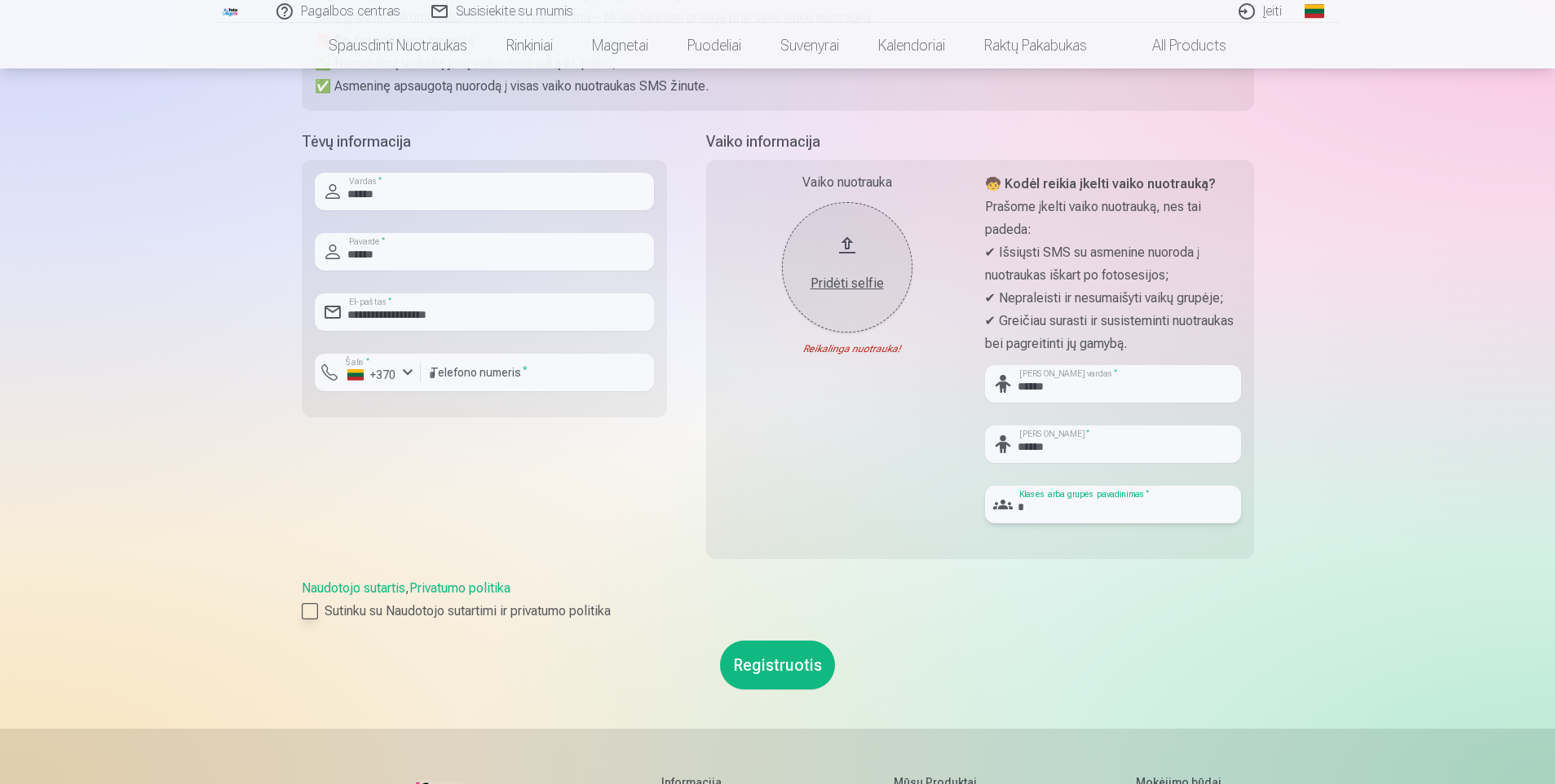
type input "*"
click at [306, 612] on div at bounding box center [310, 611] width 17 height 17
click at [830, 264] on div "Pridėti selfie" at bounding box center [847, 279] width 98 height 29
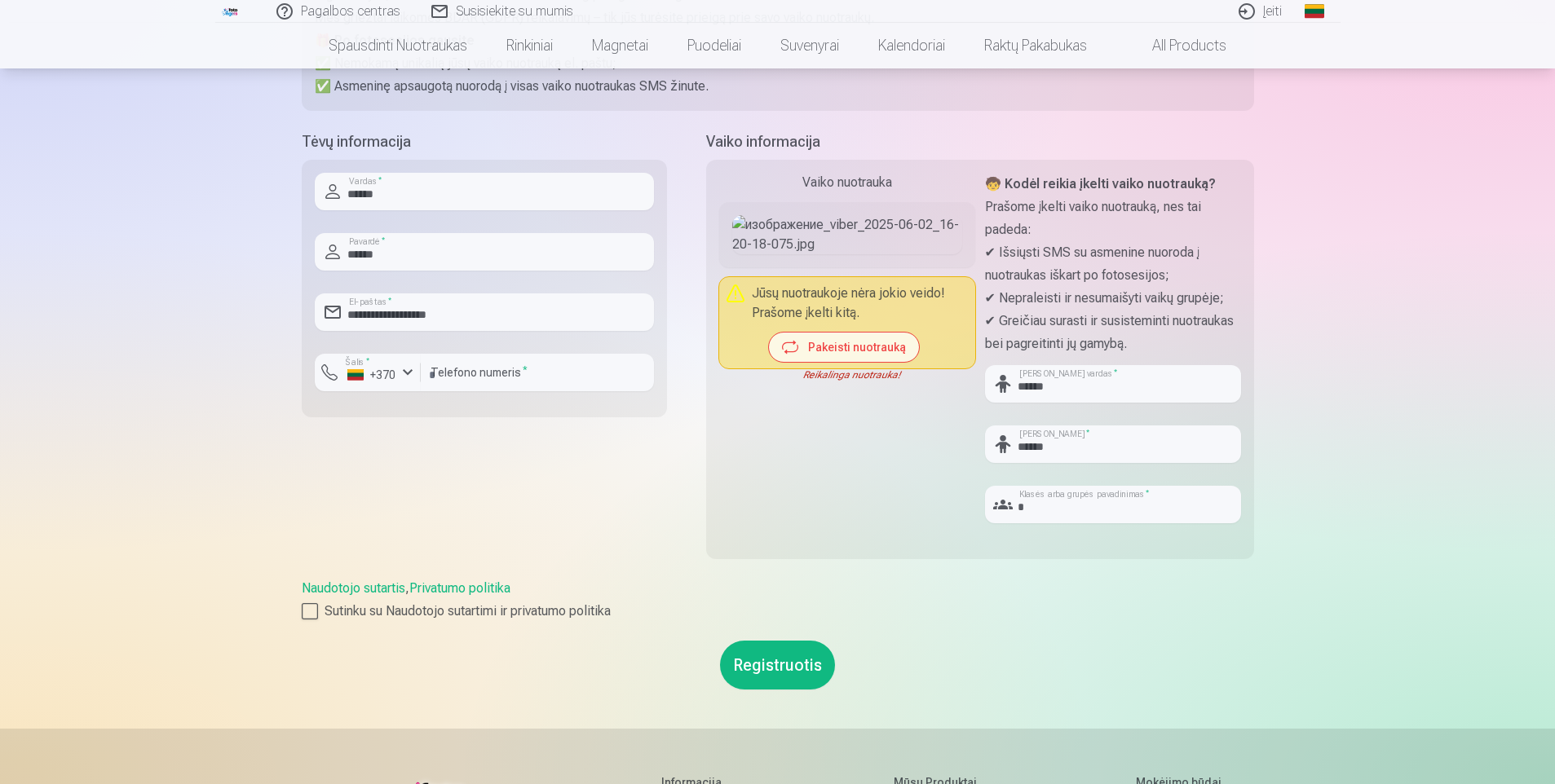
click at [868, 362] on button "Pakeisti nuotrauką" at bounding box center [843, 347] width 150 height 29
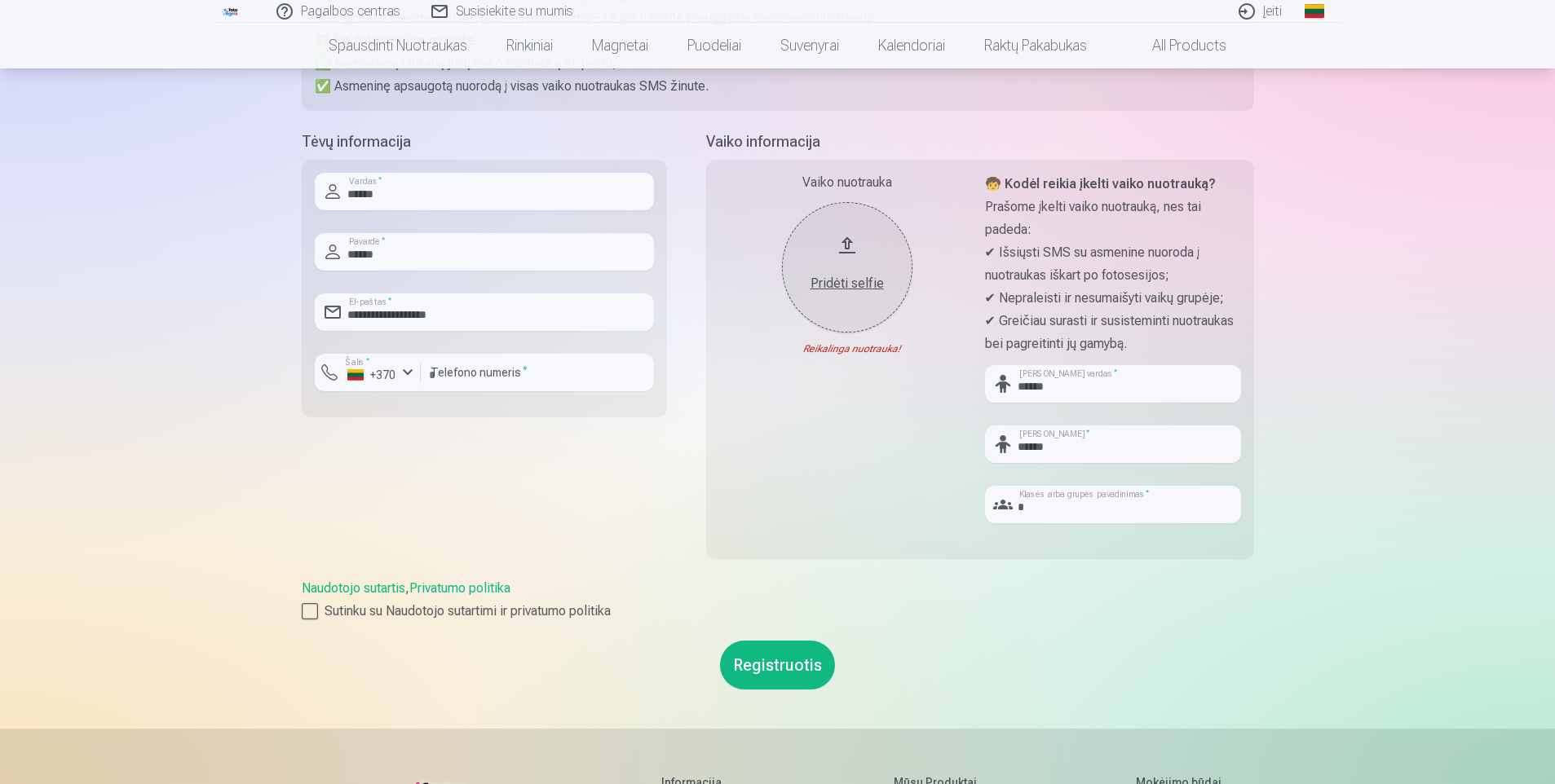
click at [849, 294] on button "Pridėti selfie" at bounding box center [846, 267] width 131 height 131
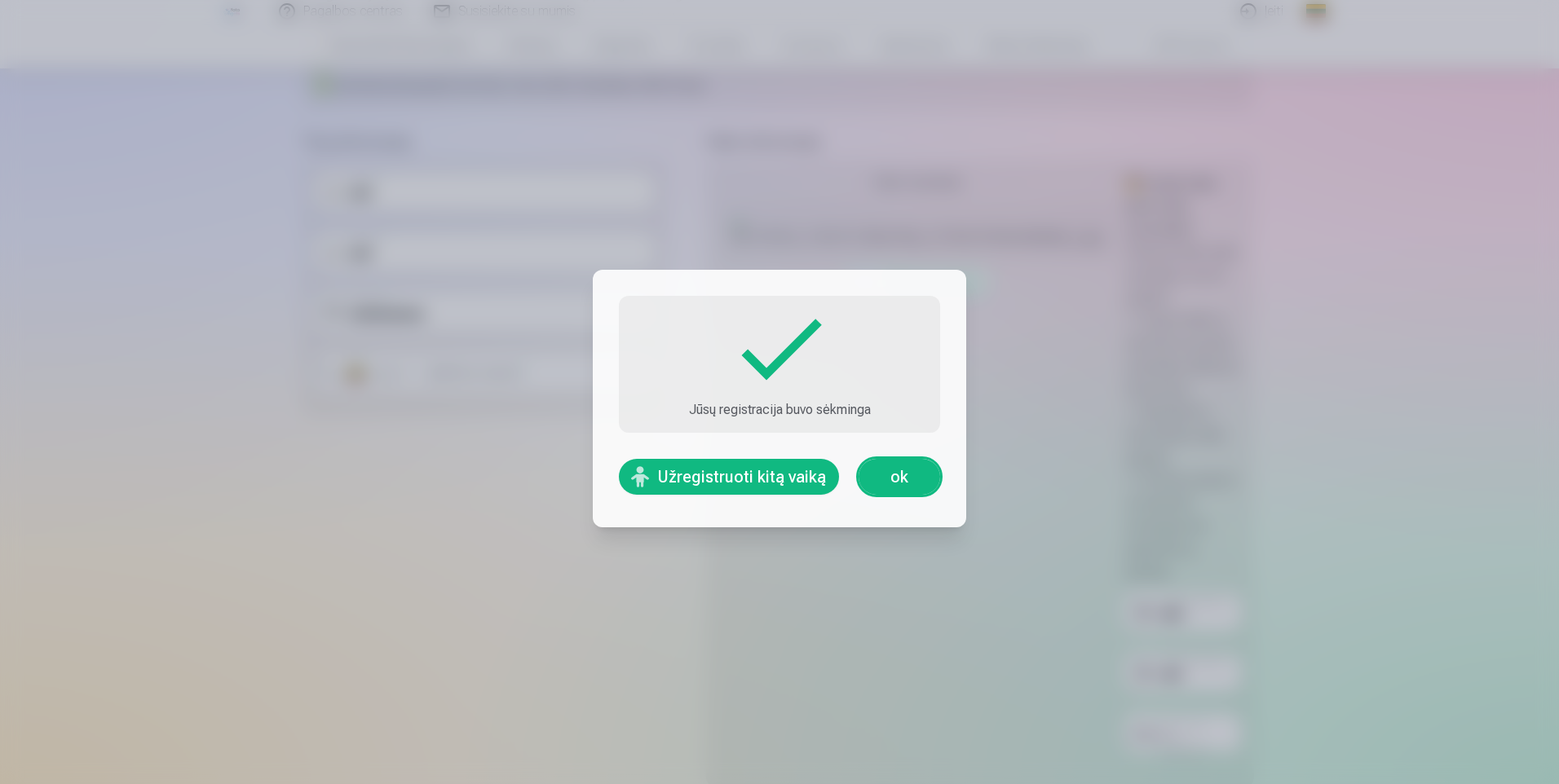
click at [888, 480] on link "ok" at bounding box center [898, 476] width 82 height 35
